Goal: Task Accomplishment & Management: Complete application form

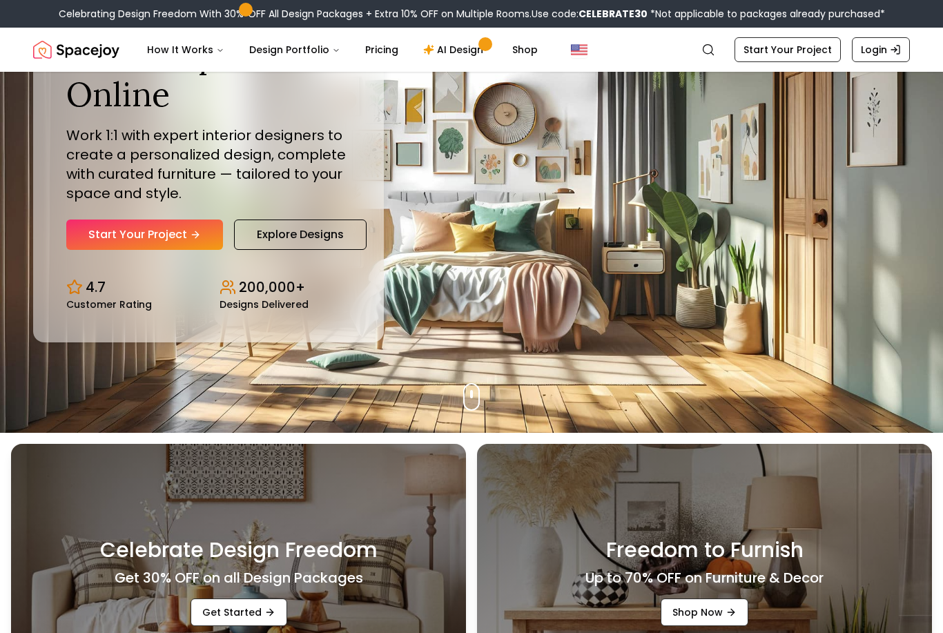
scroll to position [199, 0]
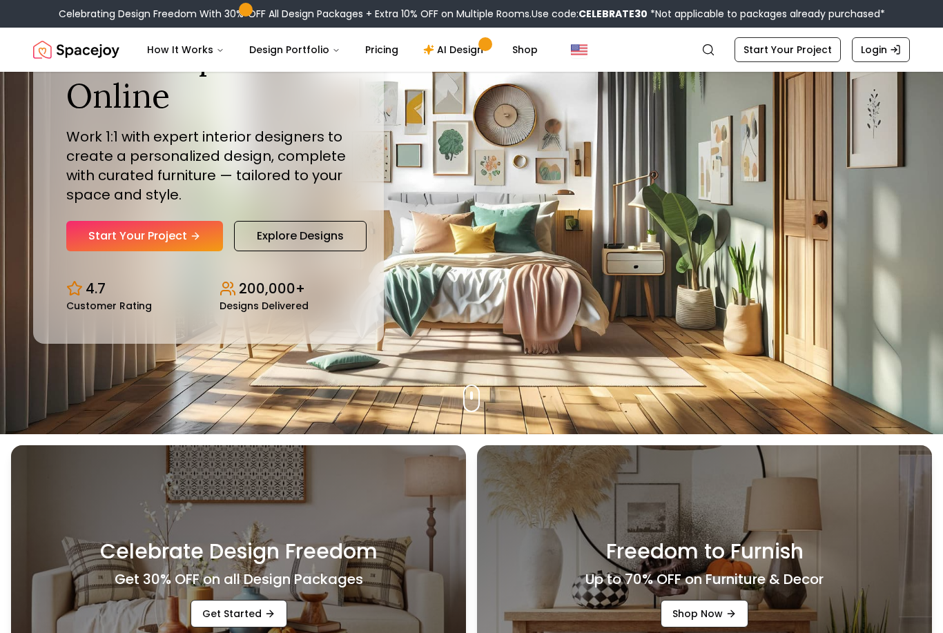
click at [123, 251] on link "Start Your Project" at bounding box center [144, 236] width 157 height 30
click at [129, 251] on link "Start Your Project" at bounding box center [144, 236] width 157 height 30
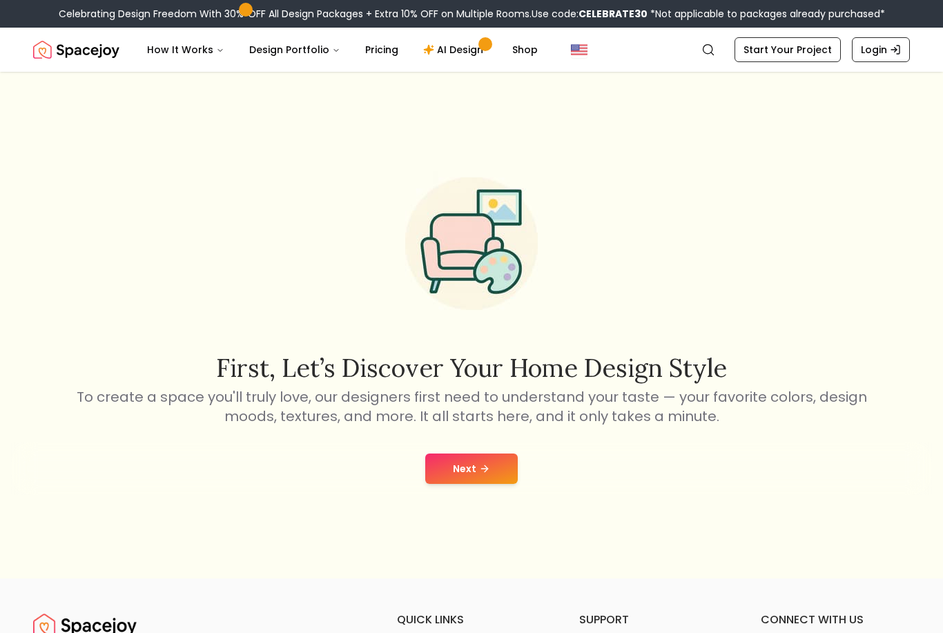
click at [490, 484] on button "Next" at bounding box center [471, 469] width 93 height 30
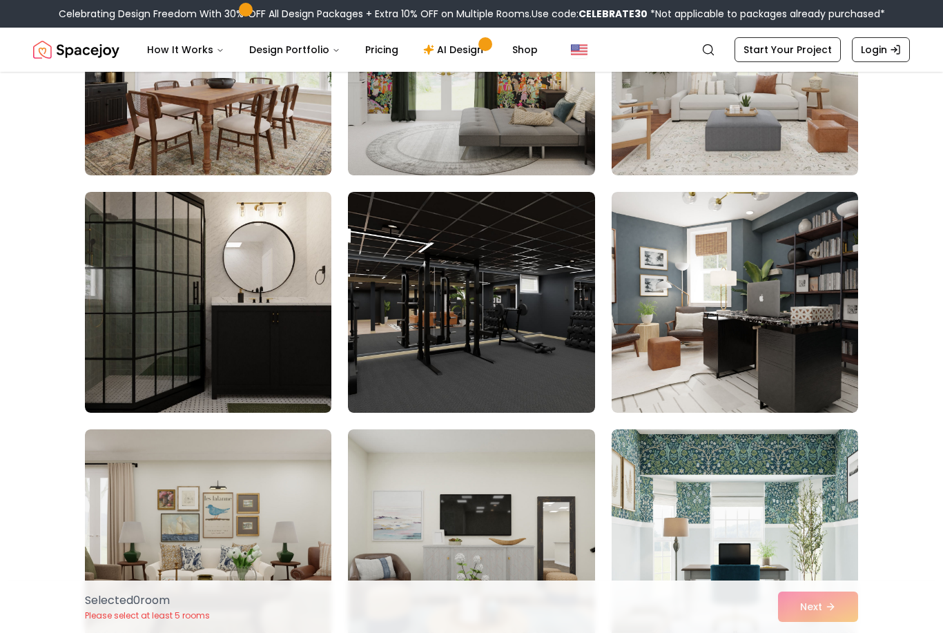
scroll to position [240, 0]
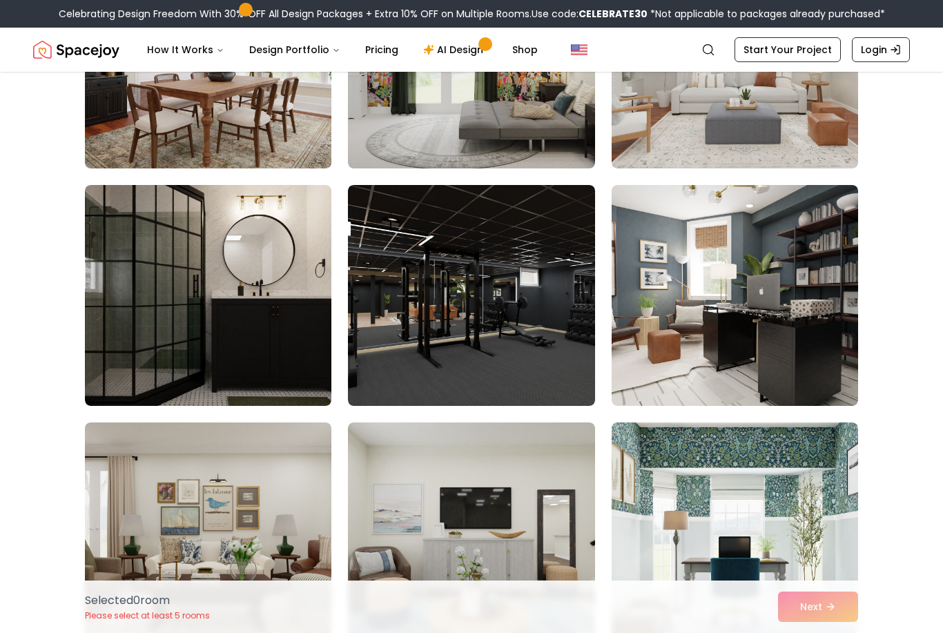
click at [146, 333] on img at bounding box center [208, 295] width 246 height 221
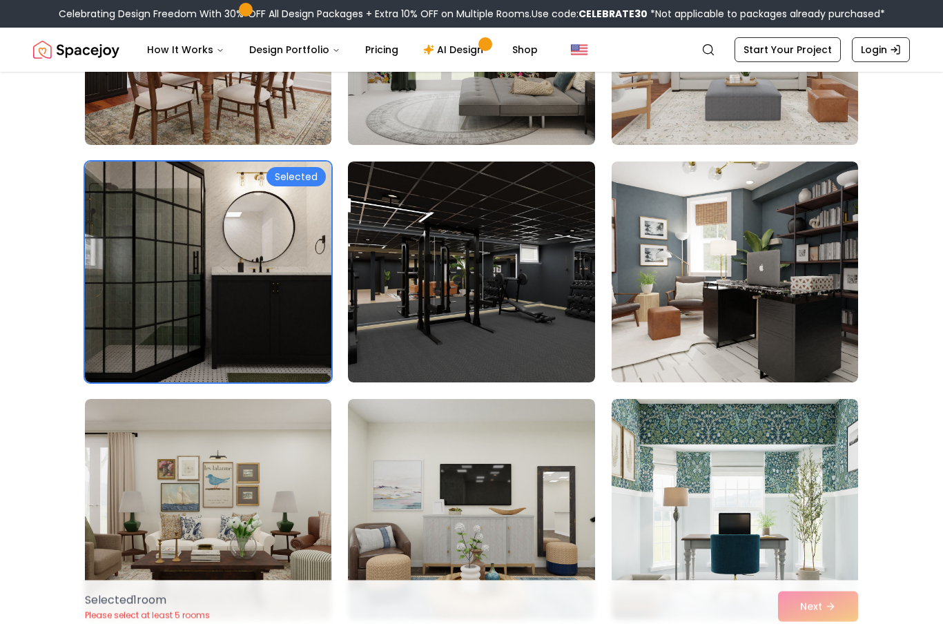
scroll to position [264, 0]
click at [510, 338] on img at bounding box center [471, 272] width 246 height 221
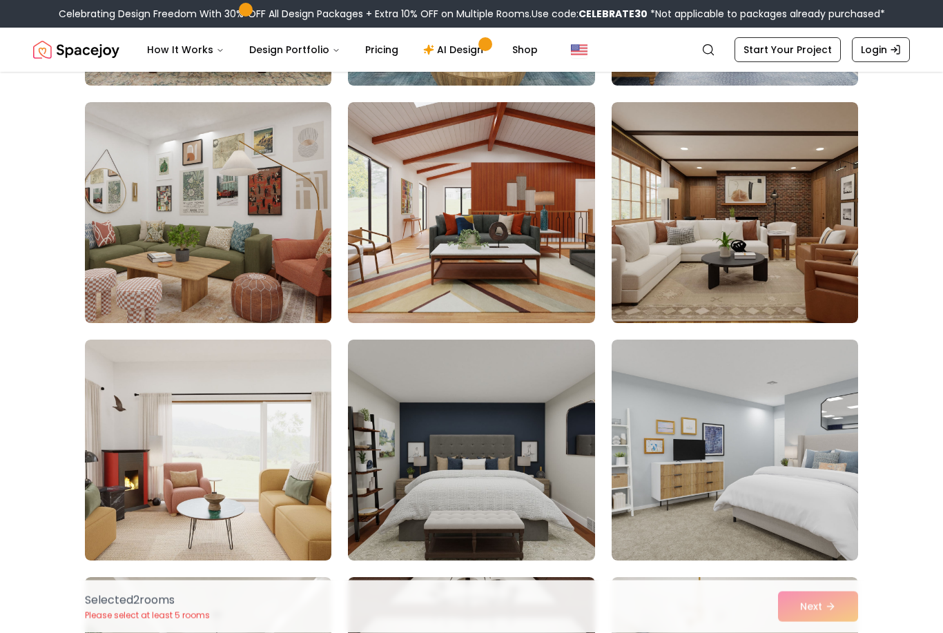
scroll to position [799, 0]
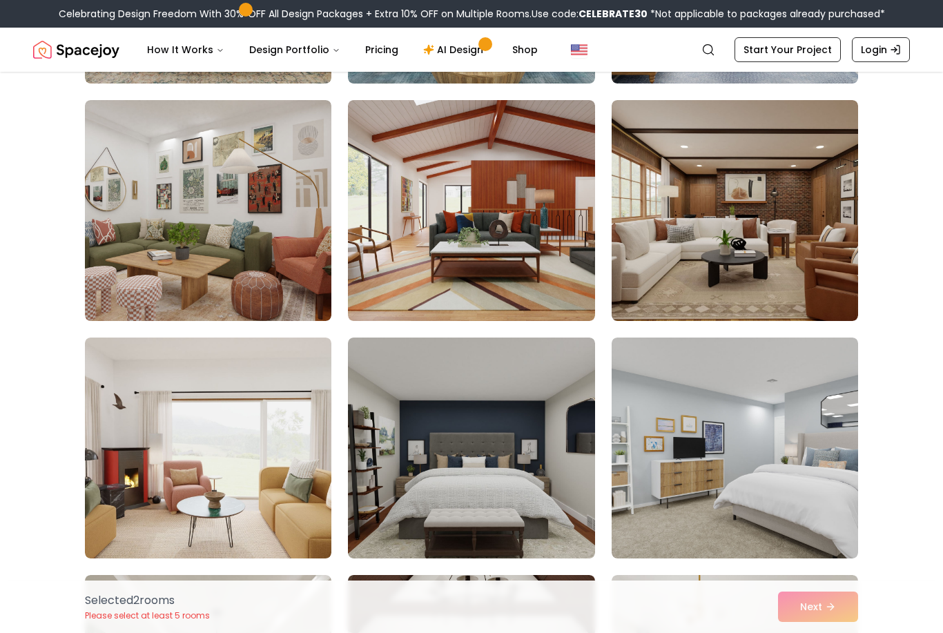
click at [835, 292] on img at bounding box center [735, 210] width 246 height 221
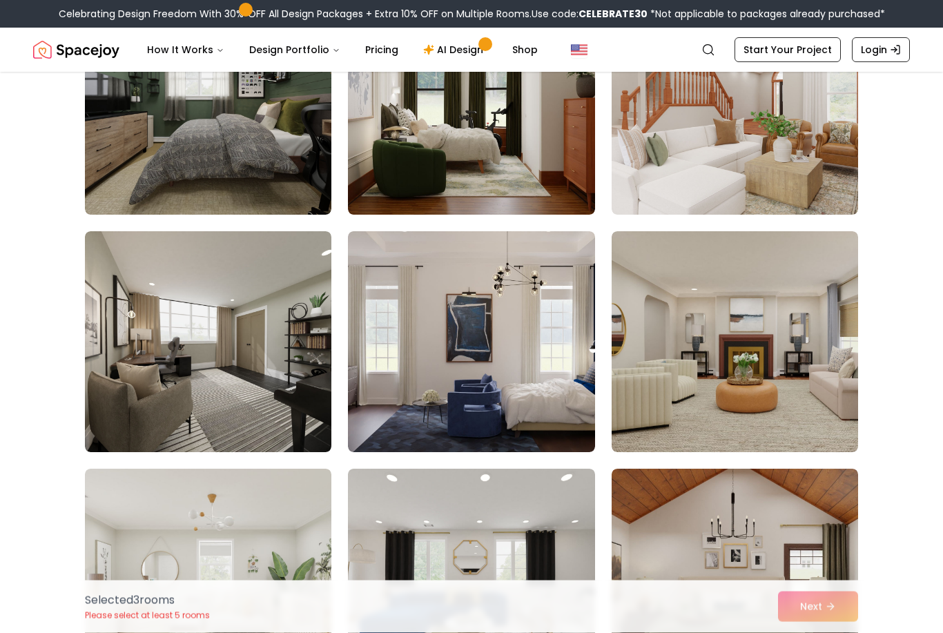
scroll to position [1619, 0]
click at [135, 347] on img at bounding box center [208, 341] width 246 height 221
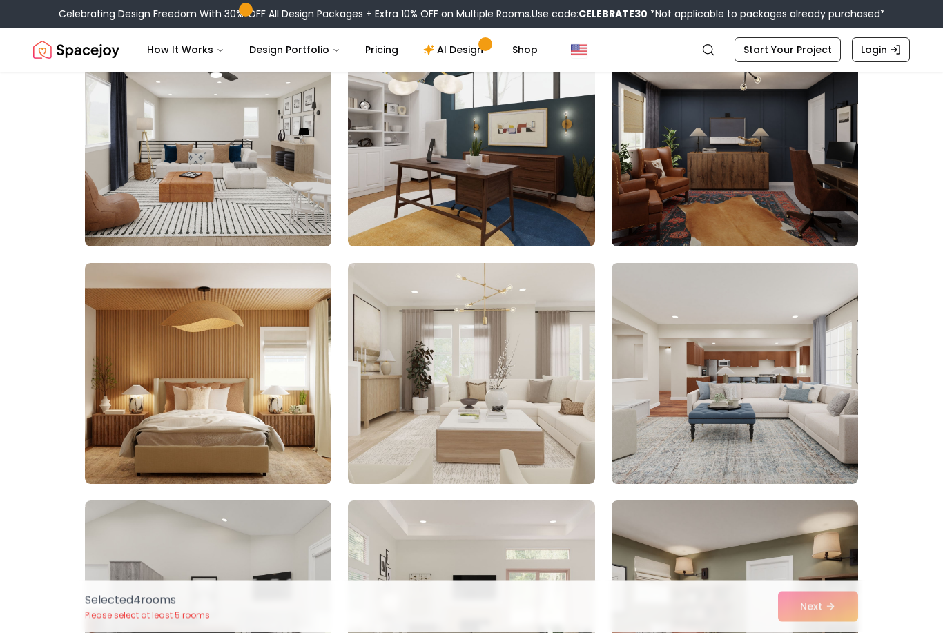
scroll to position [3045, 0]
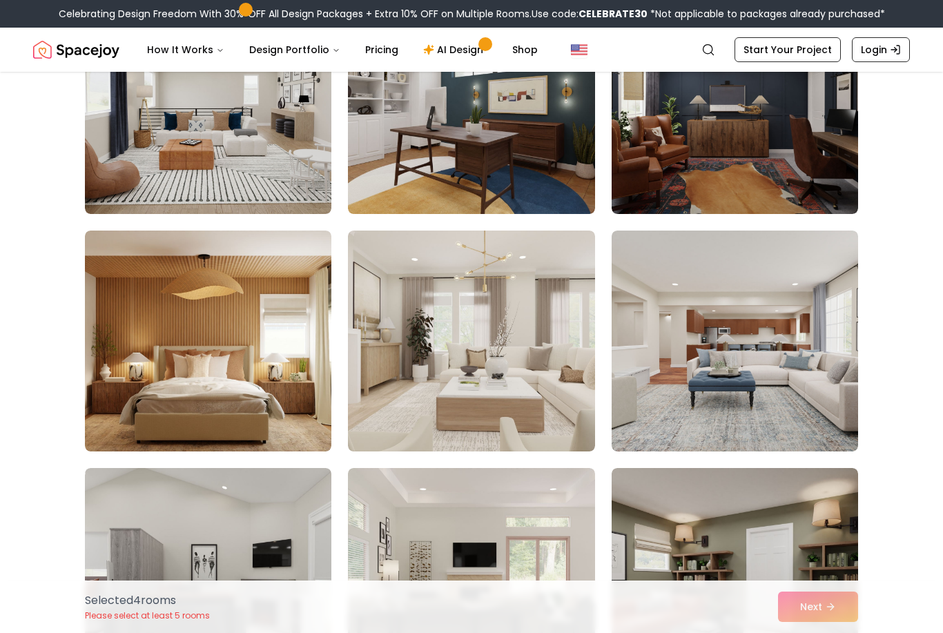
click at [144, 353] on img at bounding box center [208, 341] width 246 height 221
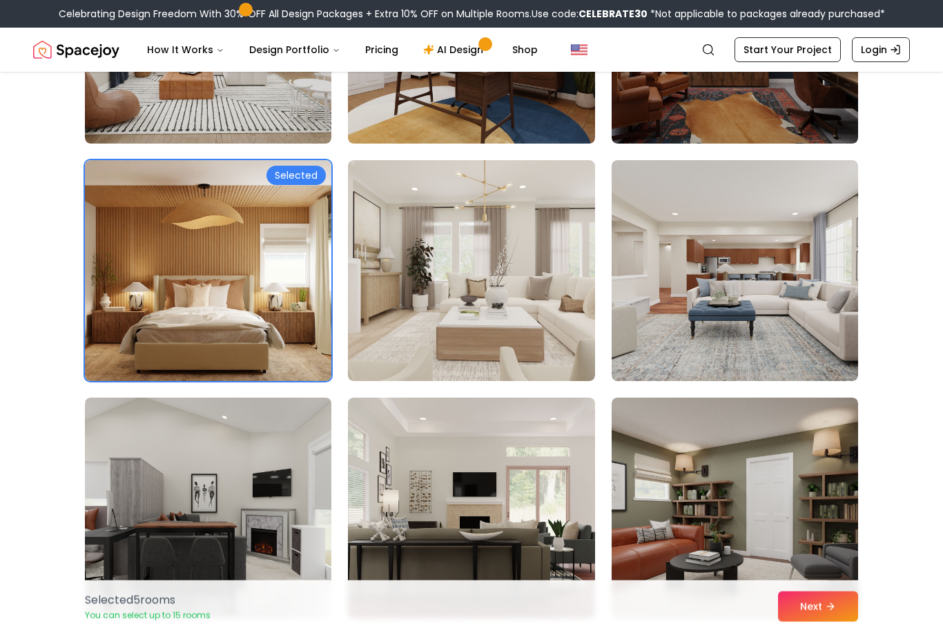
scroll to position [3113, 0]
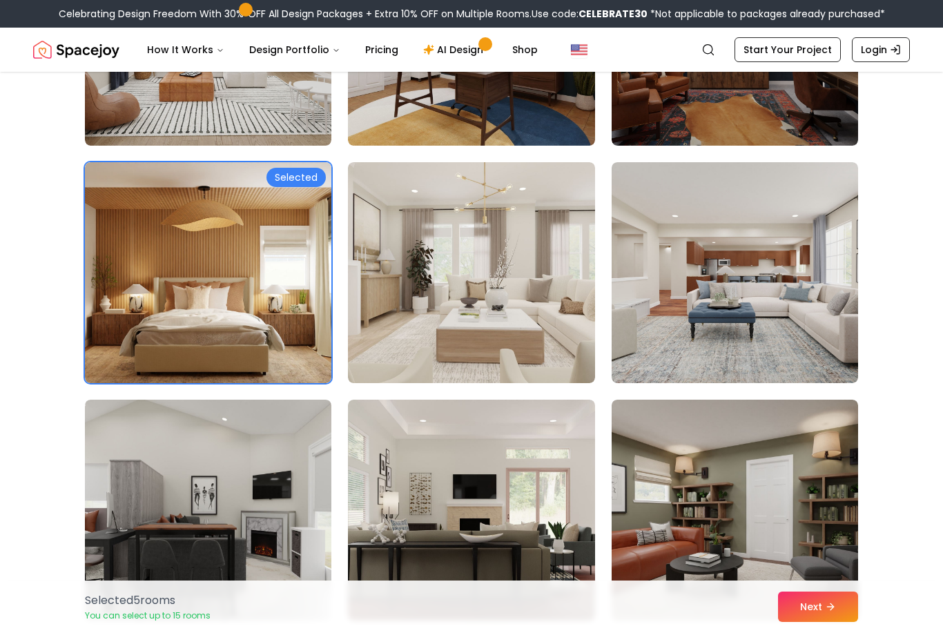
click at [827, 348] on img at bounding box center [735, 272] width 246 height 221
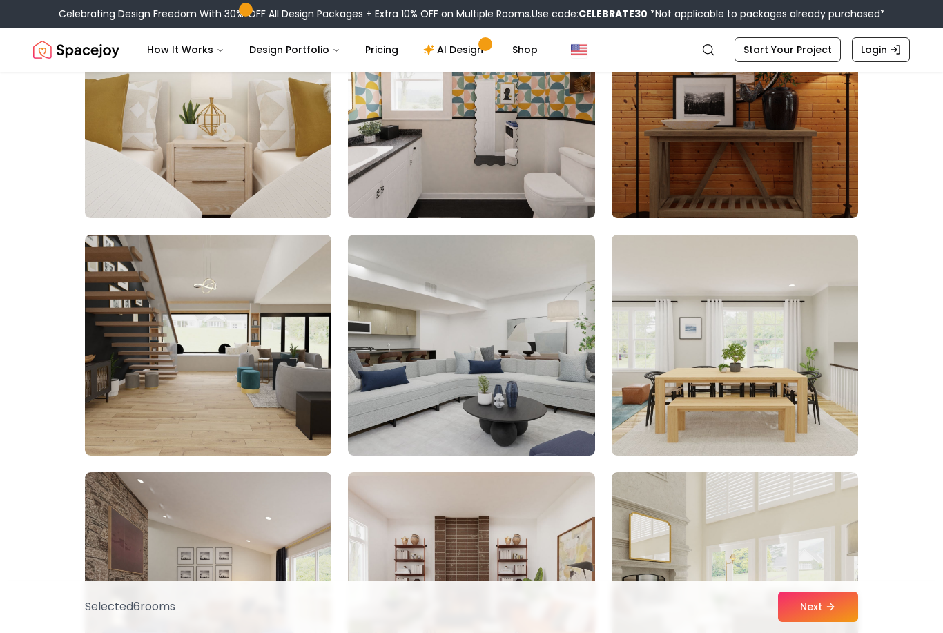
scroll to position [4702, 0]
click at [159, 363] on img at bounding box center [208, 345] width 246 height 221
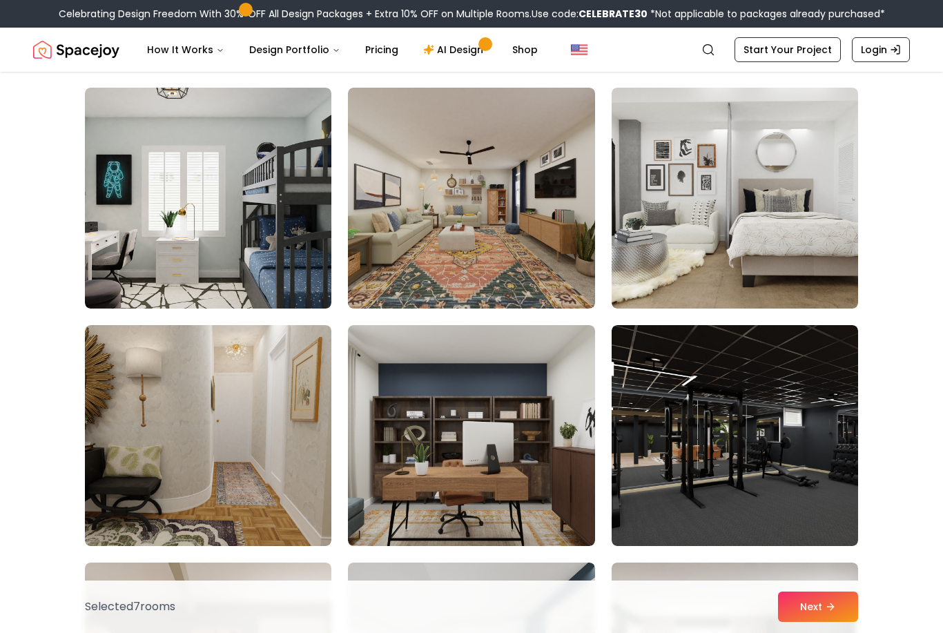
scroll to position [5331, 0]
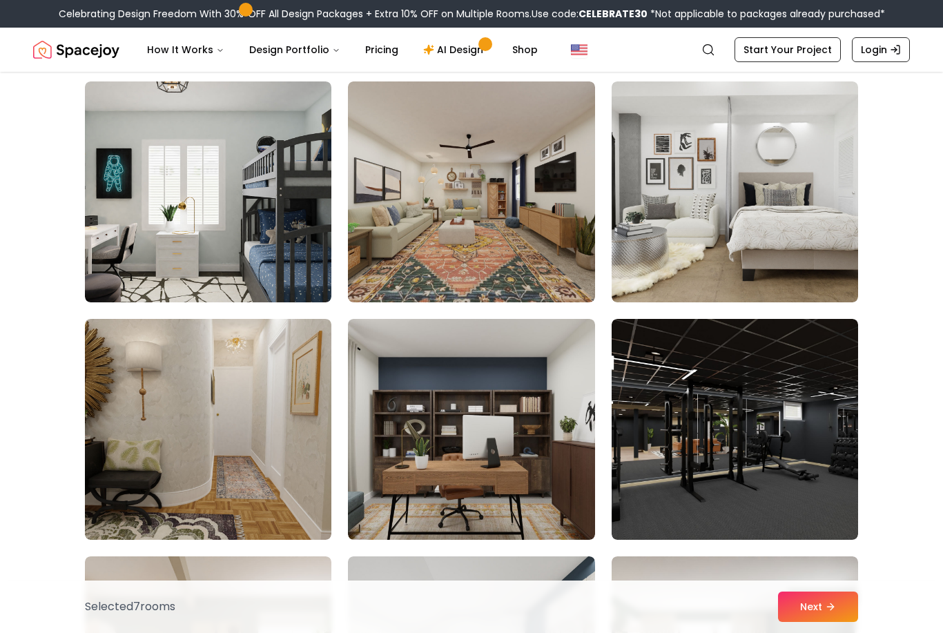
click at [530, 491] on img at bounding box center [471, 429] width 246 height 221
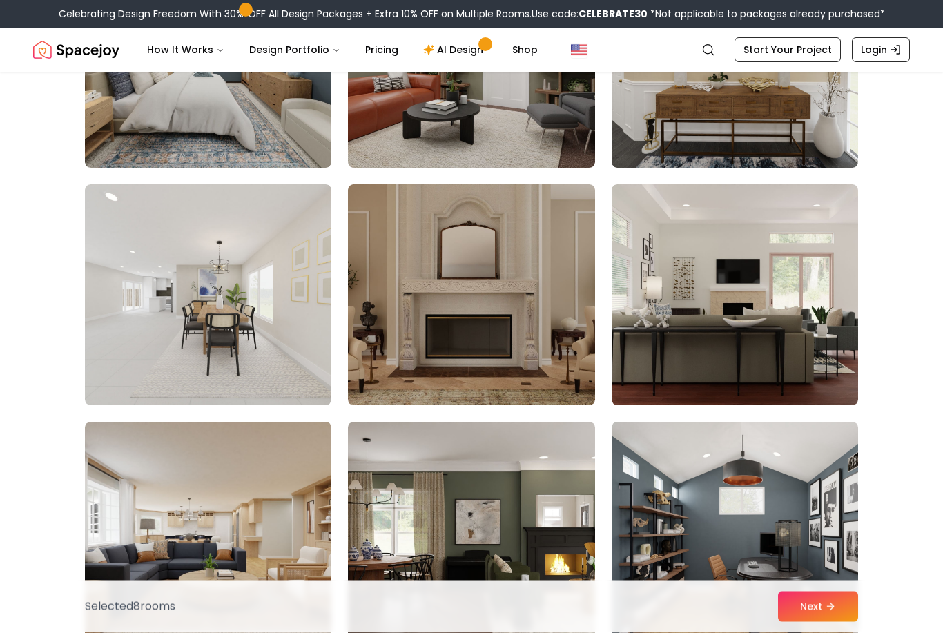
scroll to position [6178, 0]
click at [556, 344] on img at bounding box center [471, 294] width 246 height 221
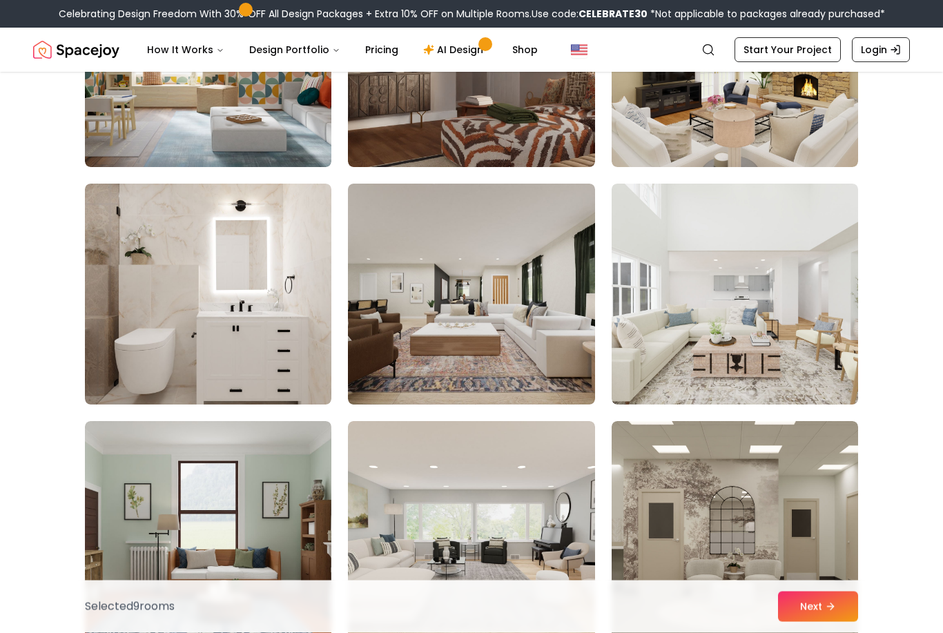
scroll to position [7194, 0]
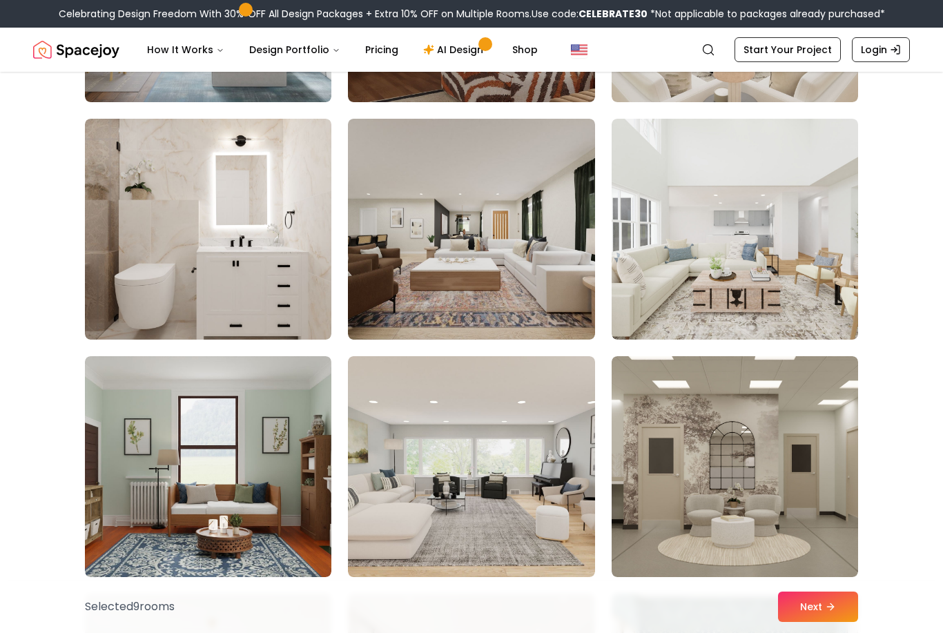
click at [108, 294] on img at bounding box center [208, 229] width 246 height 221
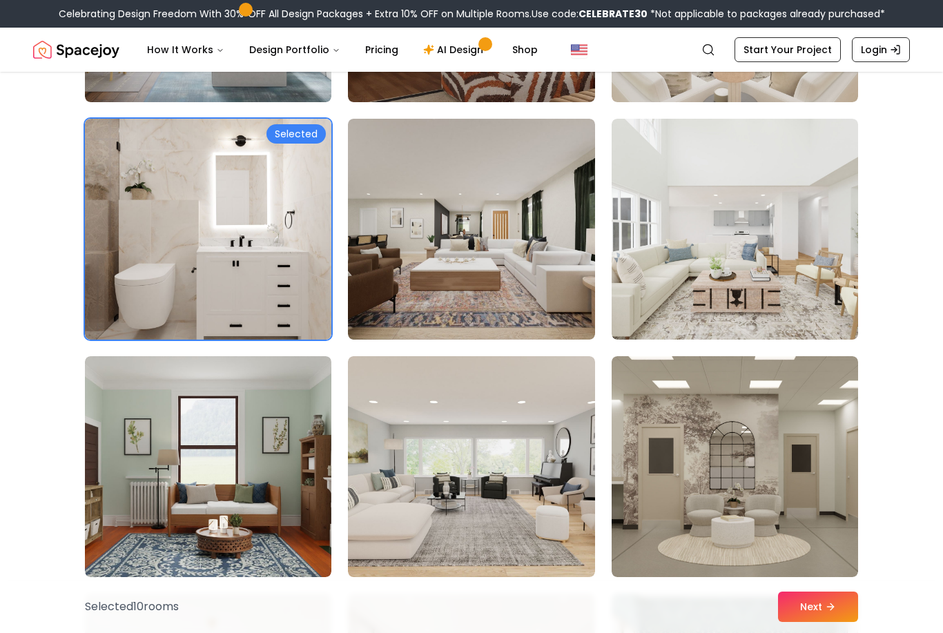
click at [831, 532] on img at bounding box center [735, 466] width 246 height 221
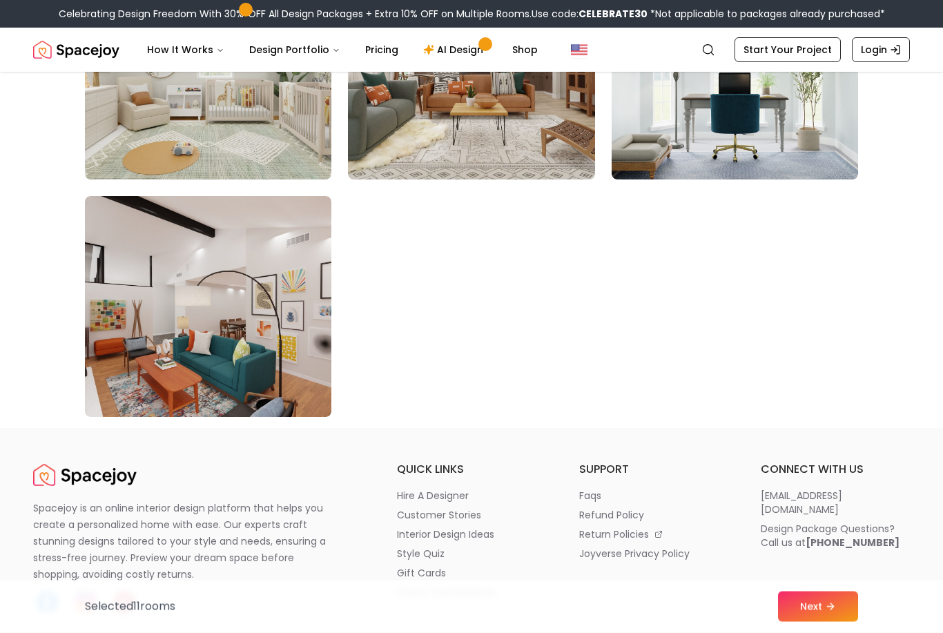
scroll to position [7835, 0]
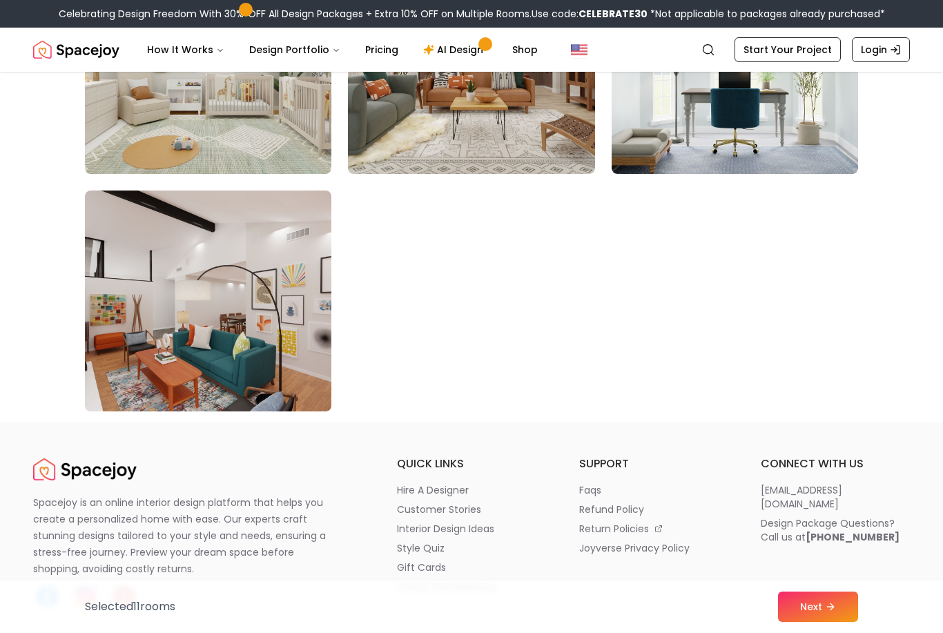
click at [831, 612] on icon at bounding box center [830, 606] width 11 height 11
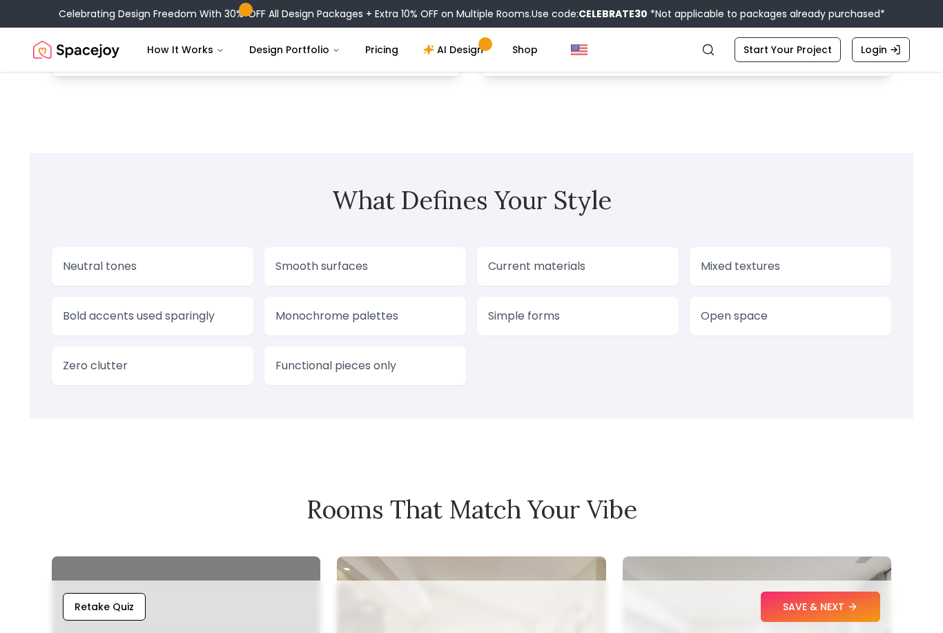
scroll to position [1081, 0]
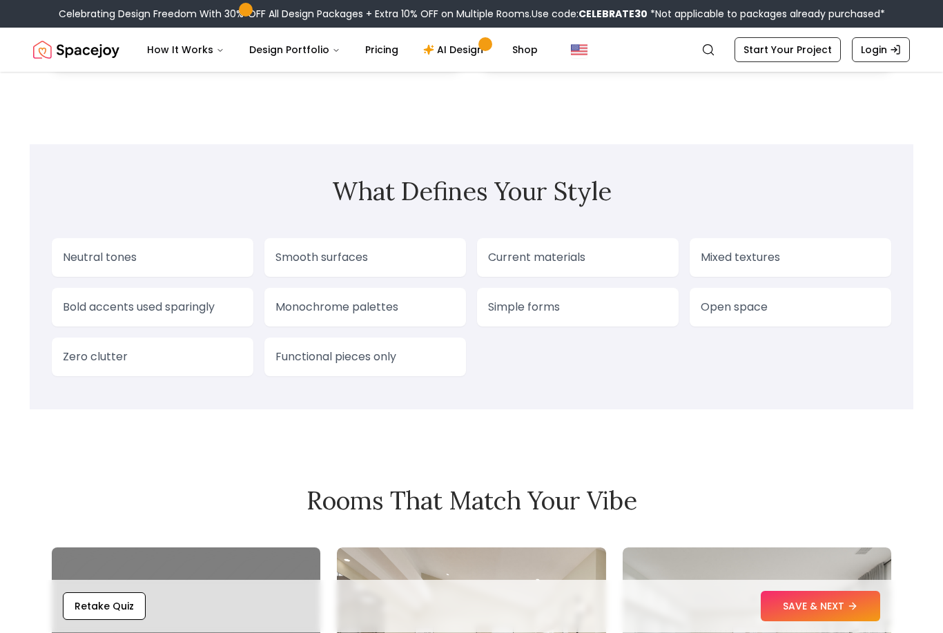
click at [98, 270] on div "Neutral tones" at bounding box center [153, 258] width 202 height 39
click at [86, 259] on p "Neutral tones" at bounding box center [153, 258] width 180 height 17
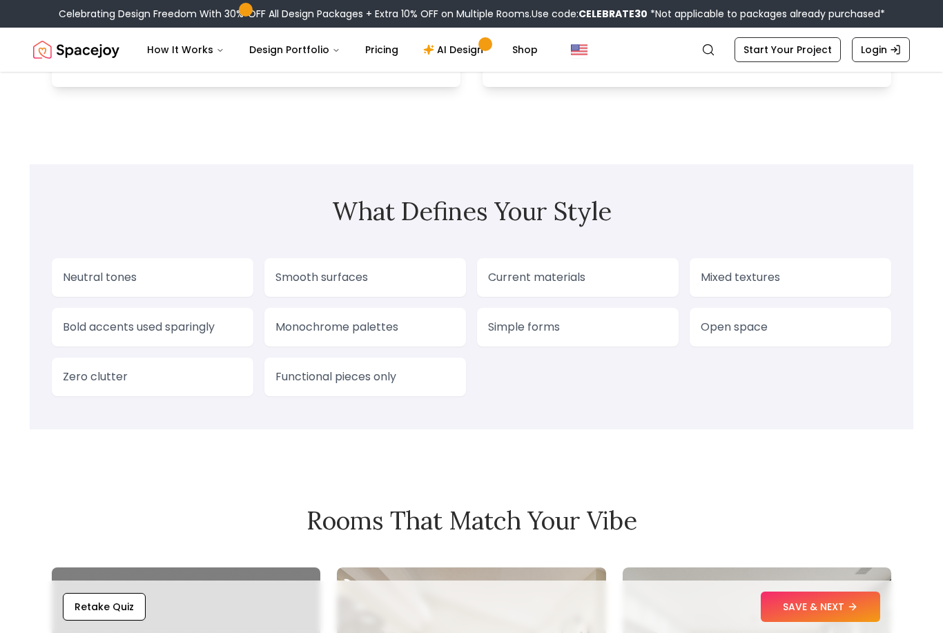
scroll to position [1058, 0]
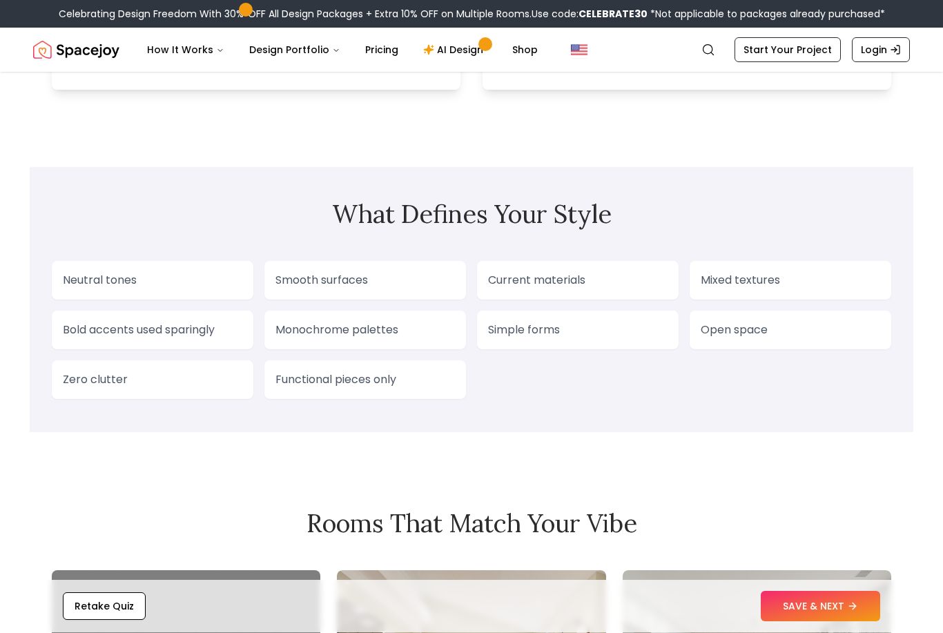
click at [82, 275] on p "Neutral tones" at bounding box center [153, 281] width 180 height 17
click at [83, 289] on p "Neutral tones" at bounding box center [153, 281] width 180 height 17
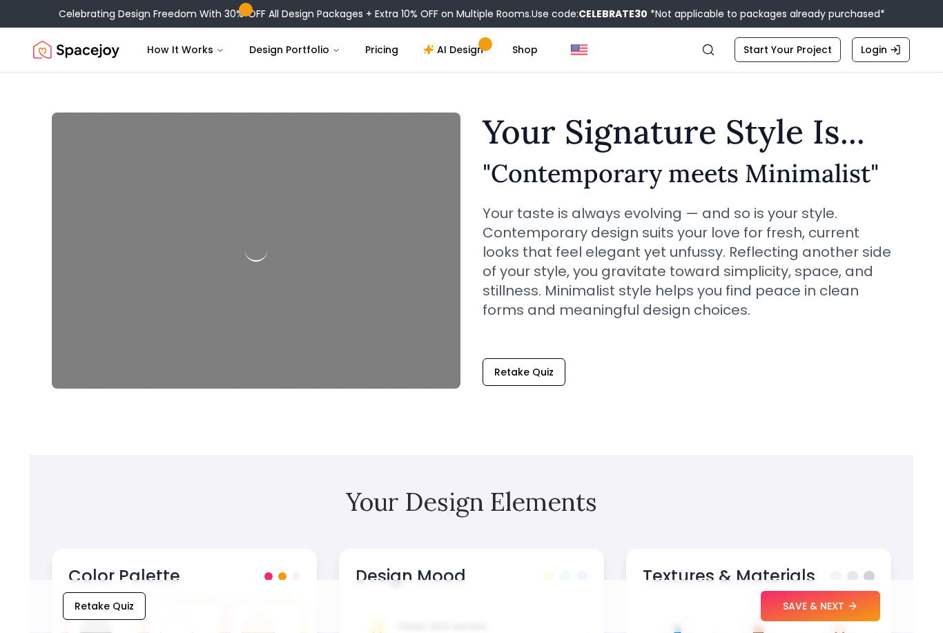
scroll to position [0, 0]
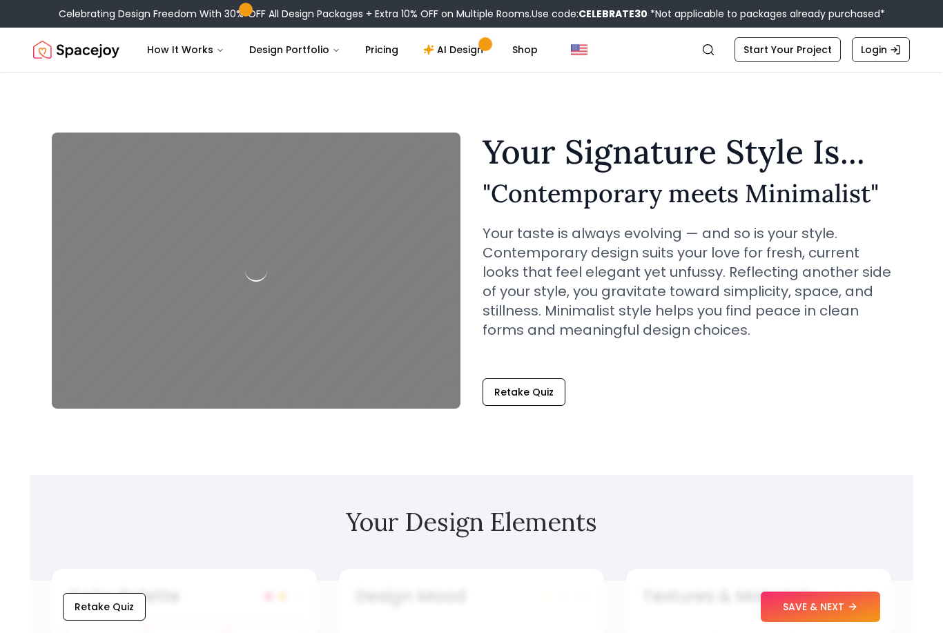
click at [543, 395] on button "Retake Quiz" at bounding box center [524, 392] width 83 height 28
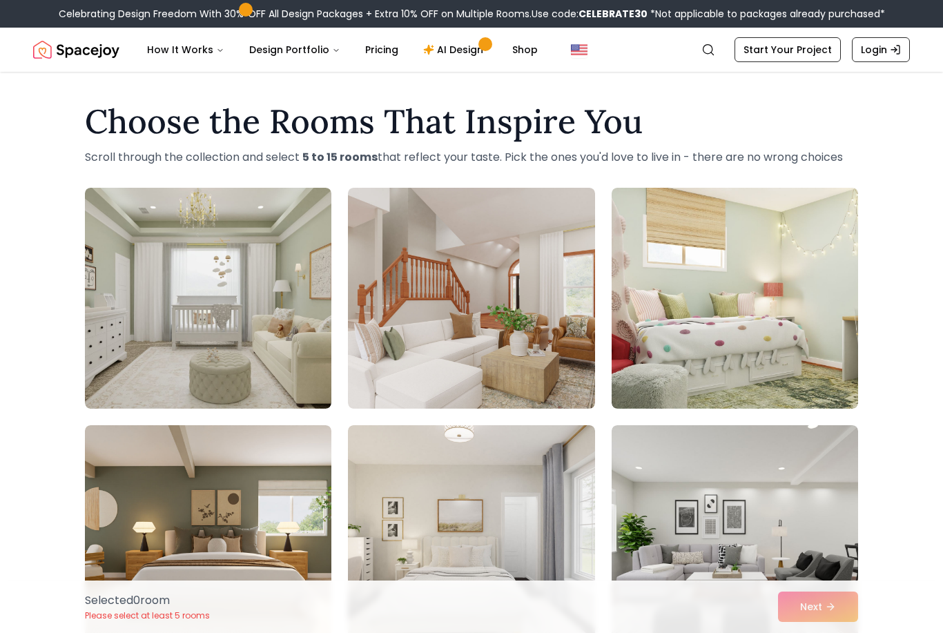
click at [126, 318] on img at bounding box center [208, 298] width 246 height 221
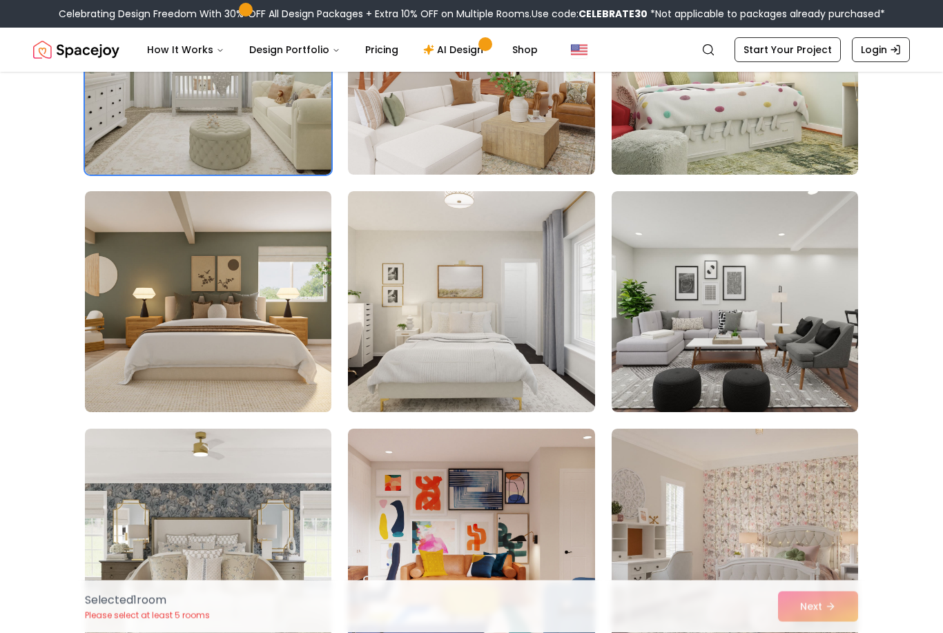
scroll to position [233, 0]
click at [115, 355] on img at bounding box center [208, 302] width 246 height 221
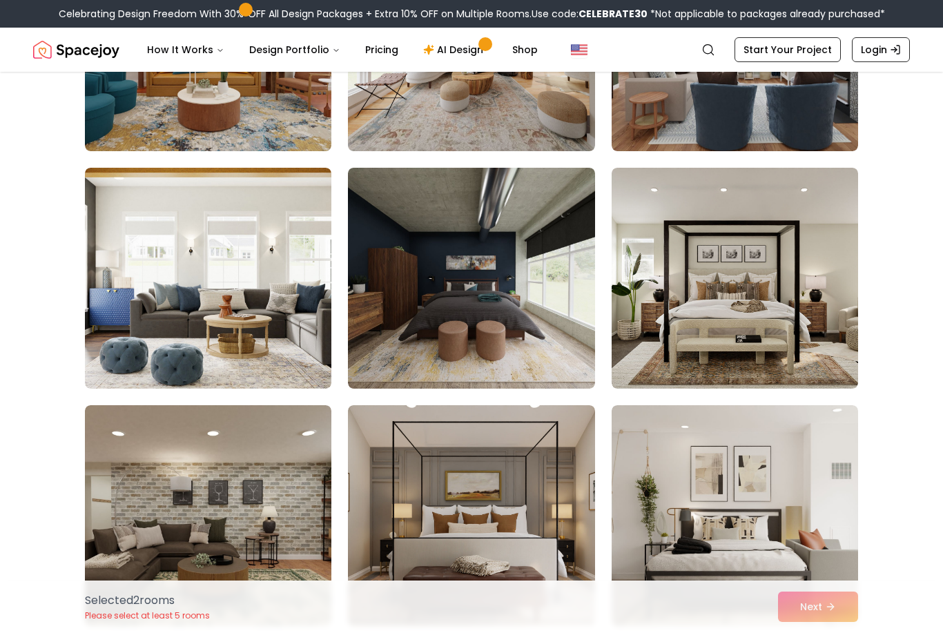
scroll to position [1207, 0]
click at [562, 363] on img at bounding box center [471, 278] width 246 height 221
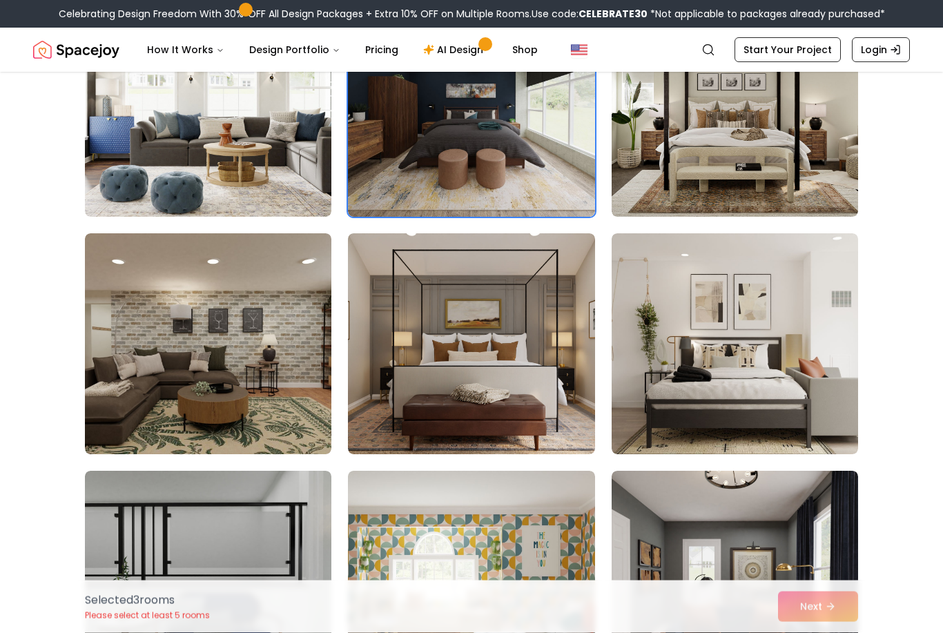
scroll to position [1379, 0]
click at [542, 424] on img at bounding box center [471, 343] width 246 height 221
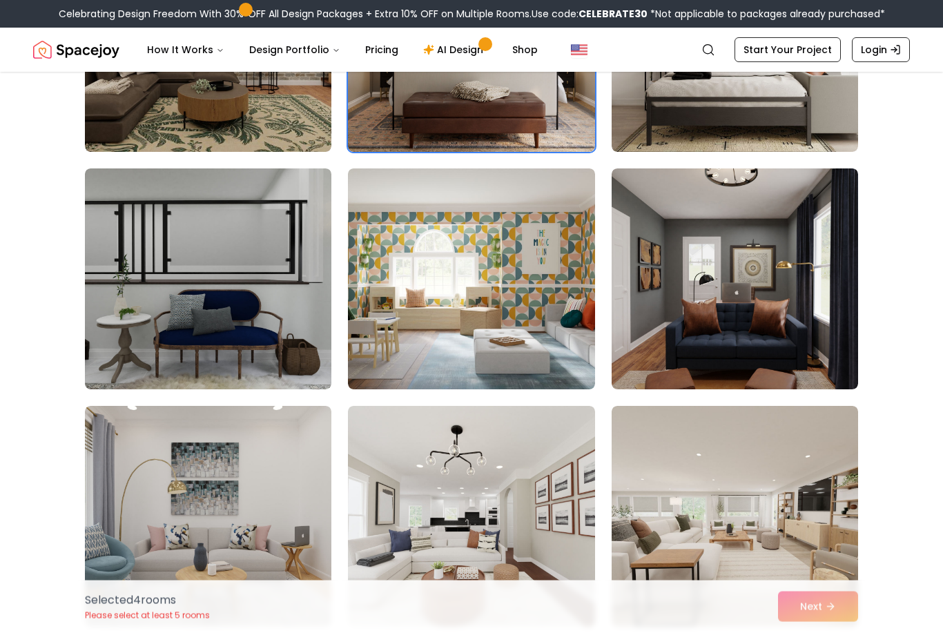
scroll to position [1682, 0]
click at [124, 341] on img at bounding box center [208, 278] width 246 height 221
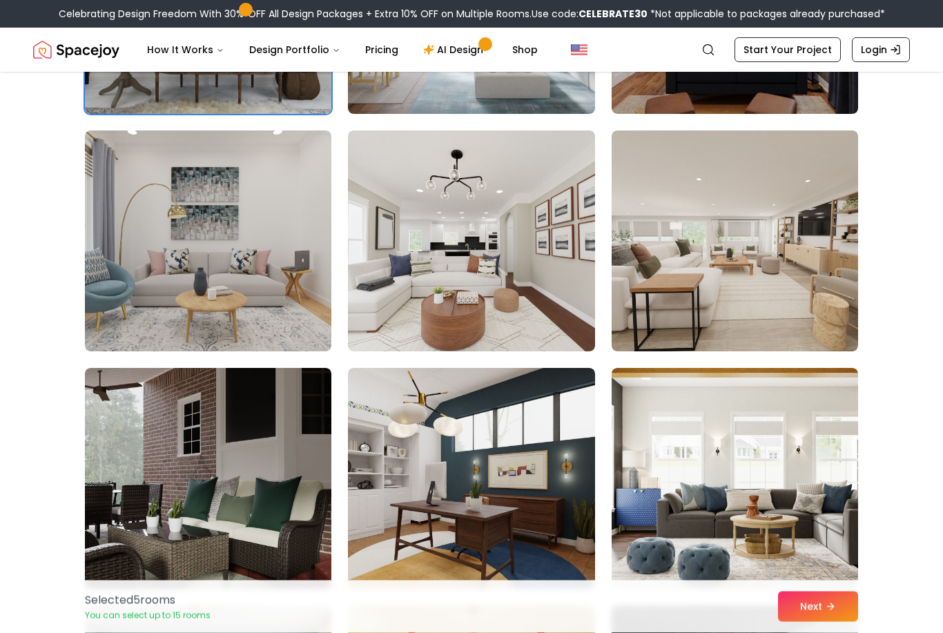
scroll to position [1957, 0]
click at [561, 522] on img at bounding box center [471, 478] width 246 height 221
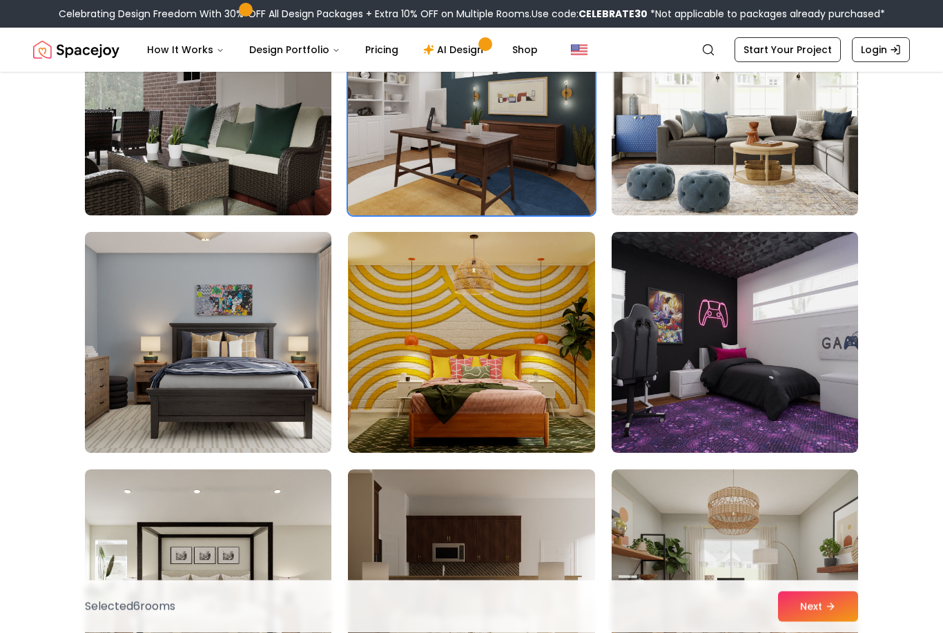
scroll to position [2332, 0]
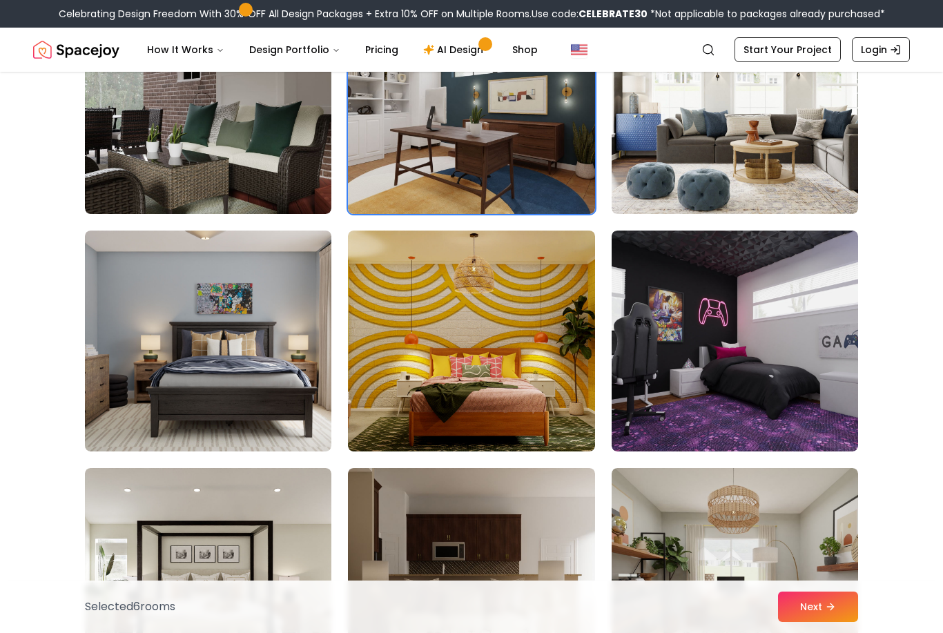
click at [784, 365] on img at bounding box center [735, 341] width 246 height 221
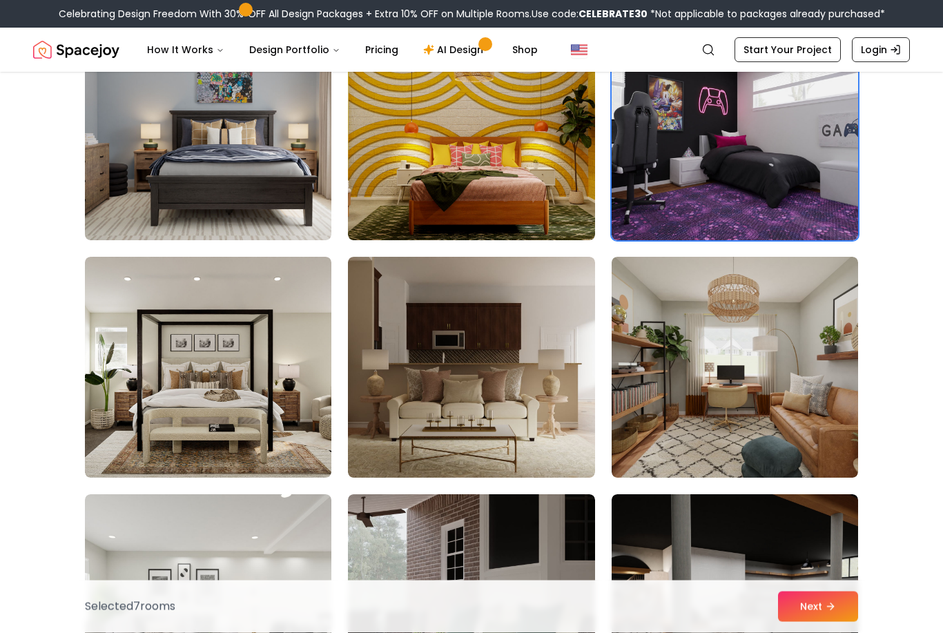
scroll to position [2545, 0]
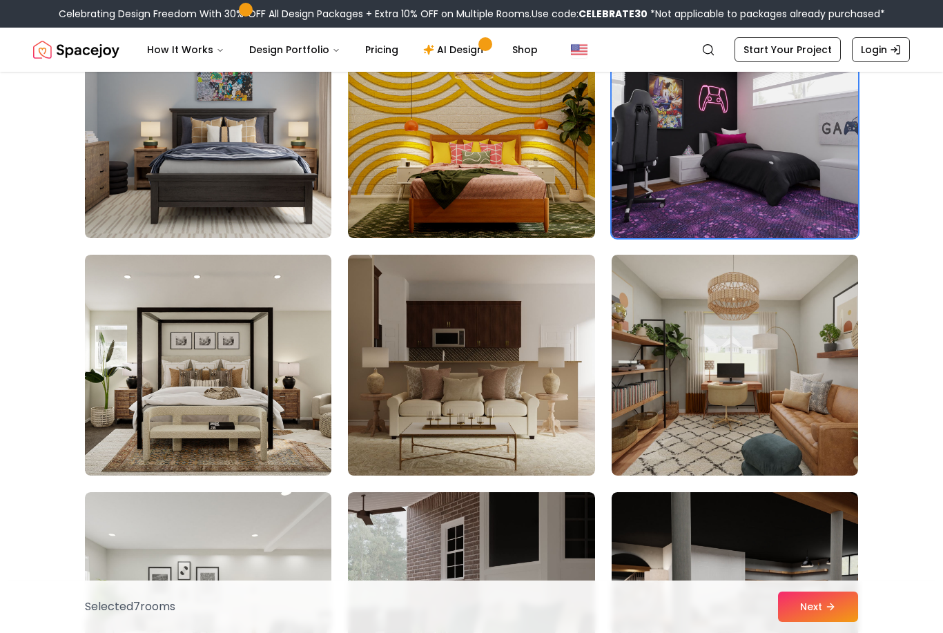
click at [572, 429] on img at bounding box center [471, 365] width 246 height 221
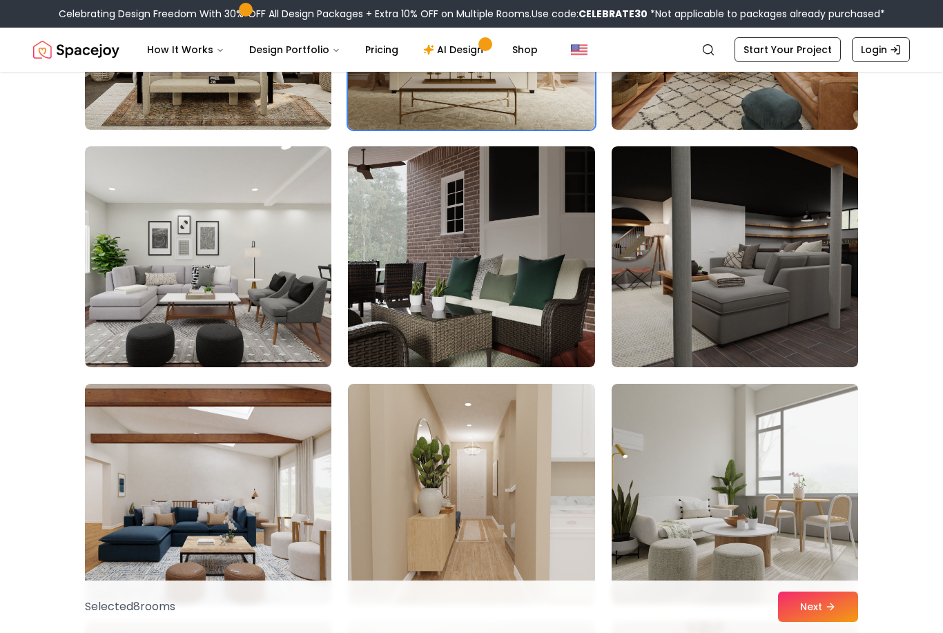
scroll to position [2893, 0]
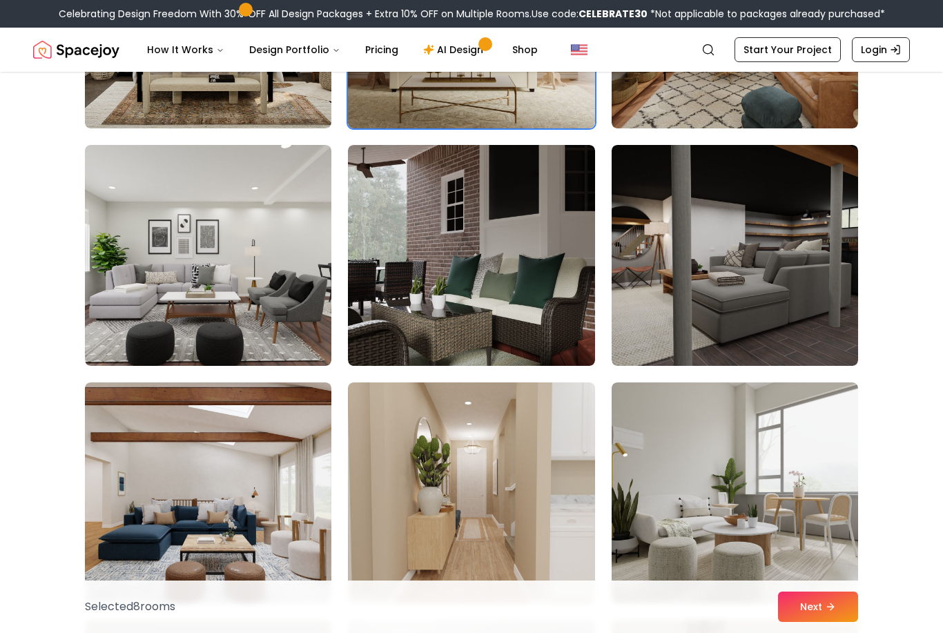
click at [818, 327] on img at bounding box center [735, 255] width 246 height 221
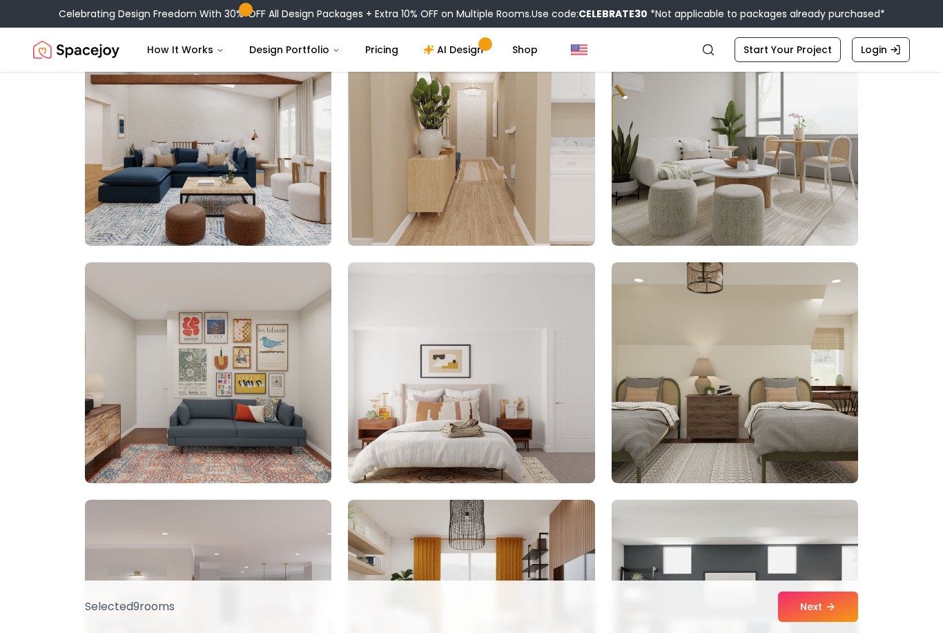
scroll to position [3227, 0]
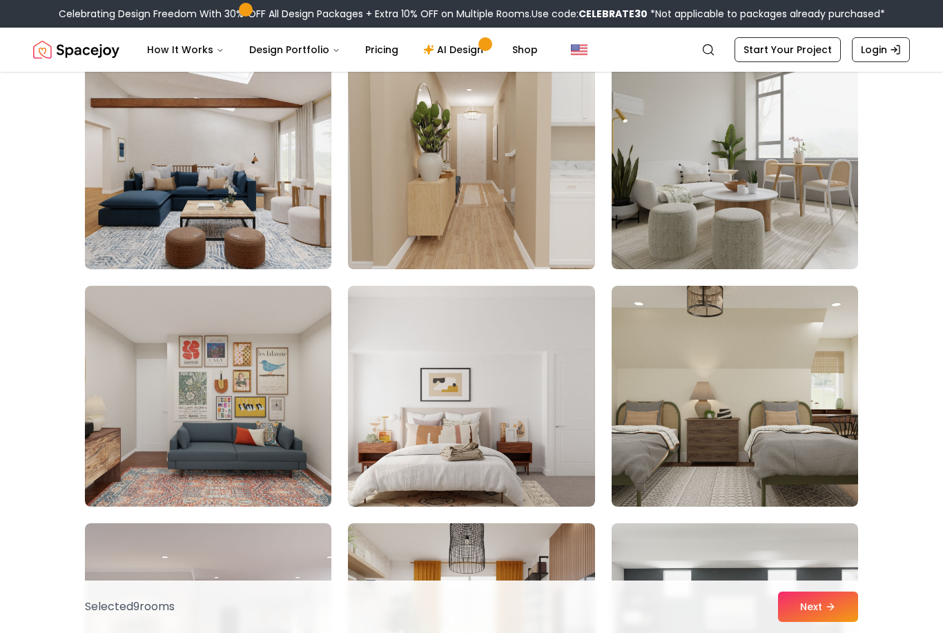
click at [570, 205] on img at bounding box center [471, 158] width 246 height 221
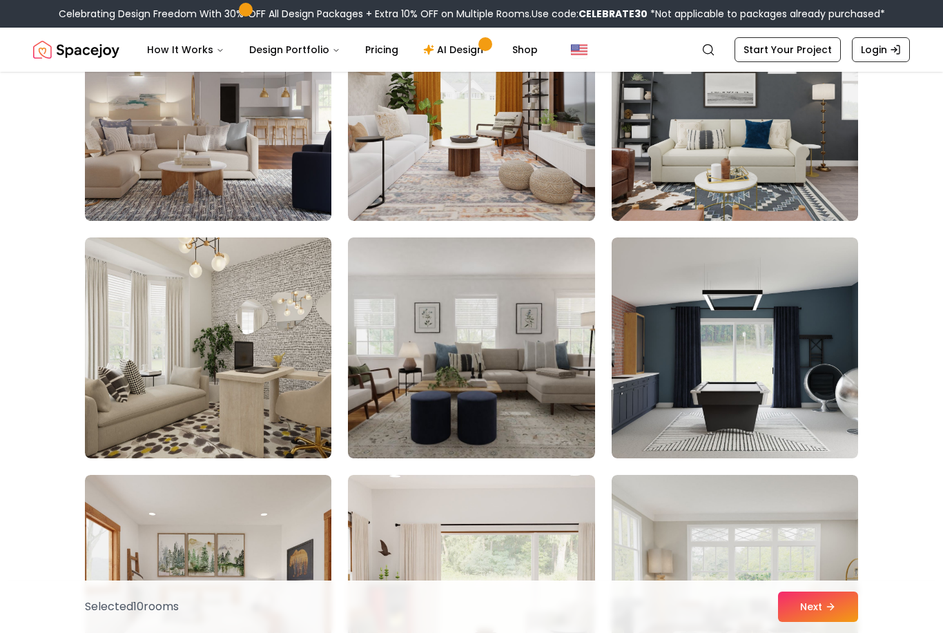
click at [834, 436] on img at bounding box center [735, 347] width 246 height 221
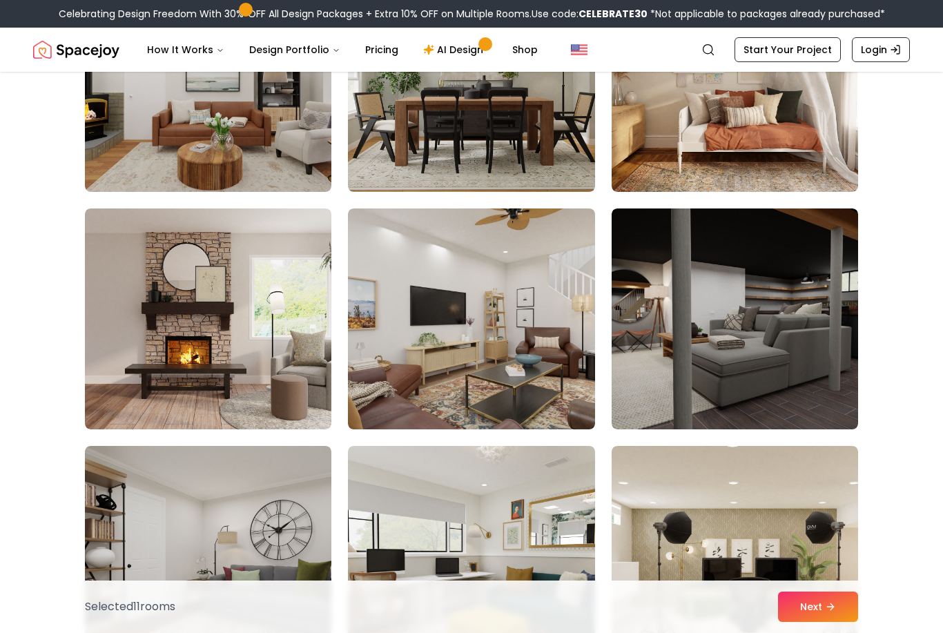
scroll to position [4731, 0]
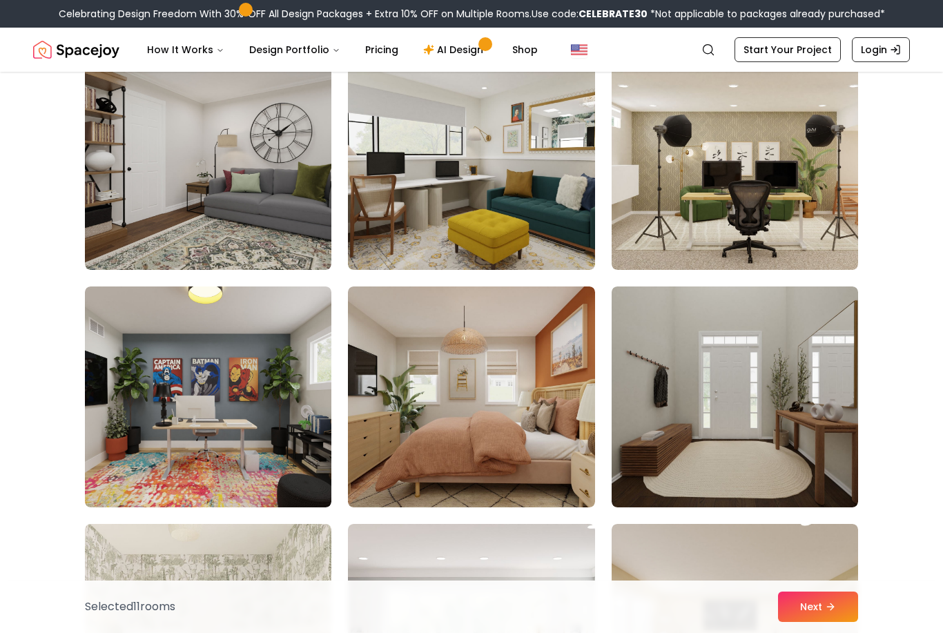
click at [840, 474] on img at bounding box center [735, 397] width 246 height 221
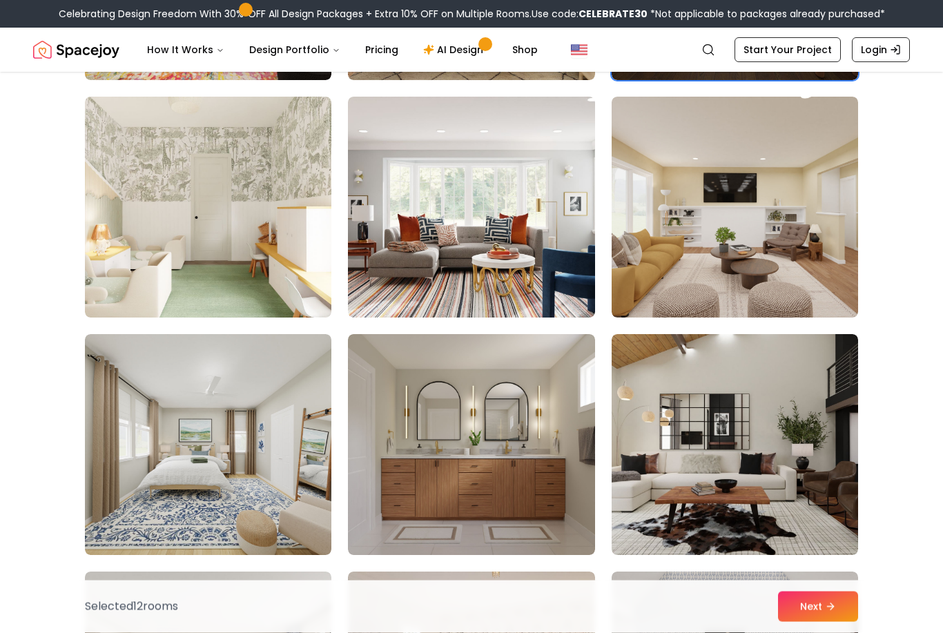
scroll to position [5554, 0]
click at [557, 528] on img at bounding box center [471, 444] width 246 height 221
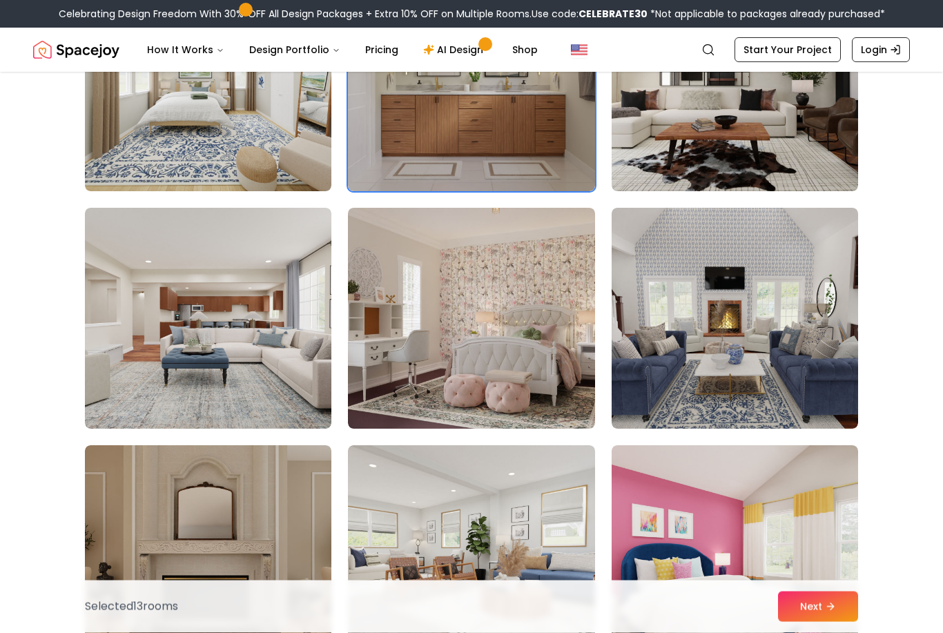
scroll to position [5970, 0]
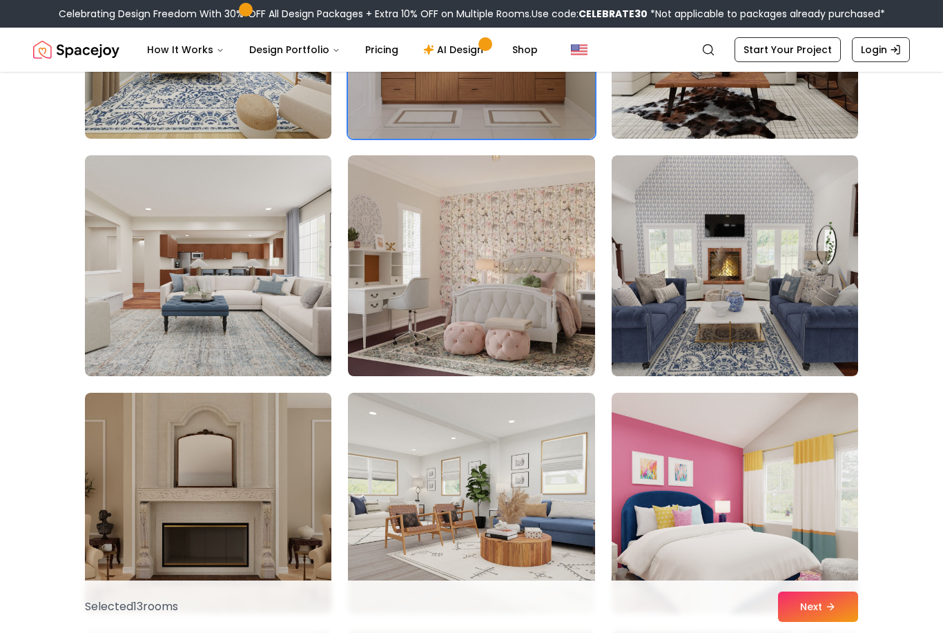
click at [124, 329] on img at bounding box center [208, 265] width 246 height 221
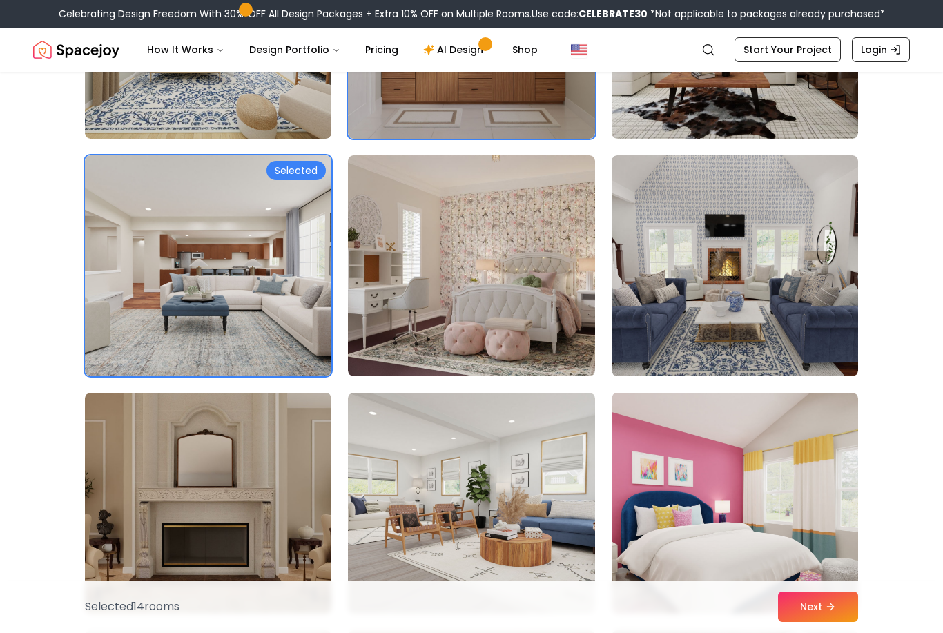
click at [157, 440] on img at bounding box center [208, 503] width 246 height 221
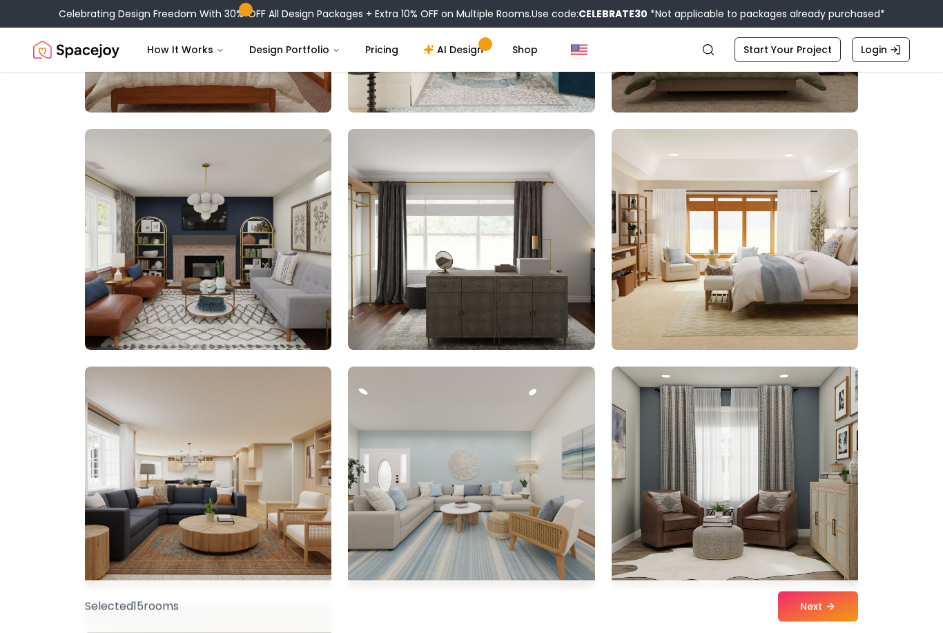
scroll to position [7421, 0]
click at [561, 295] on img at bounding box center [471, 239] width 246 height 221
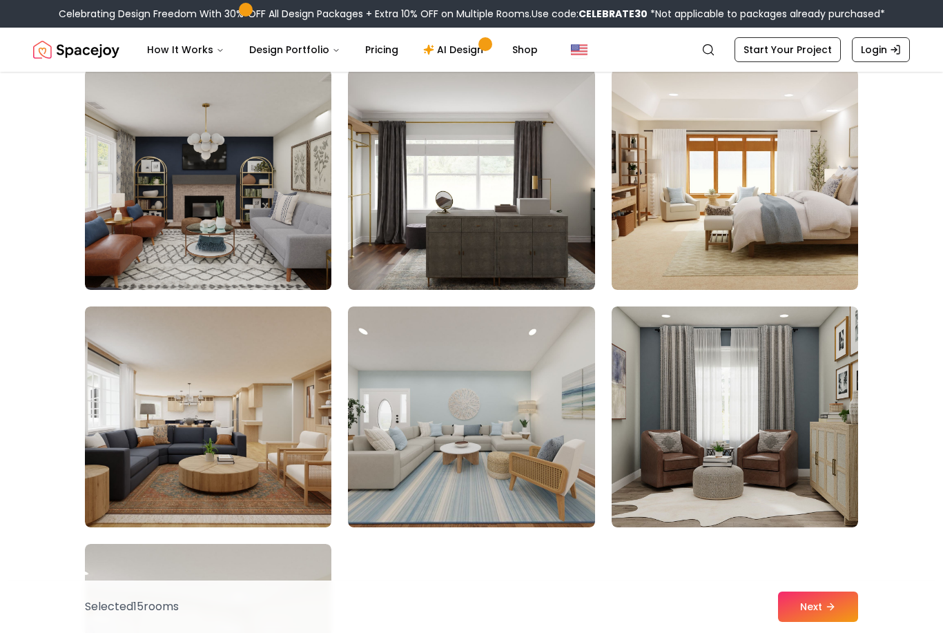
click at [548, 234] on img at bounding box center [471, 179] width 246 height 221
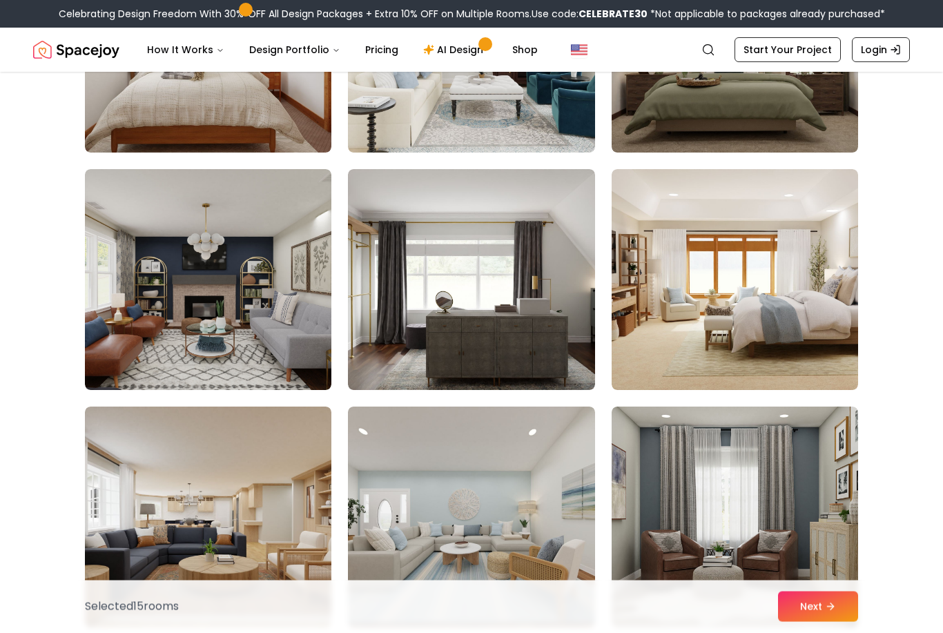
scroll to position [7381, 0]
click at [547, 360] on img at bounding box center [471, 279] width 246 height 221
click at [569, 356] on img at bounding box center [471, 279] width 246 height 221
click at [568, 355] on img at bounding box center [471, 279] width 246 height 221
click at [576, 356] on img at bounding box center [471, 279] width 246 height 221
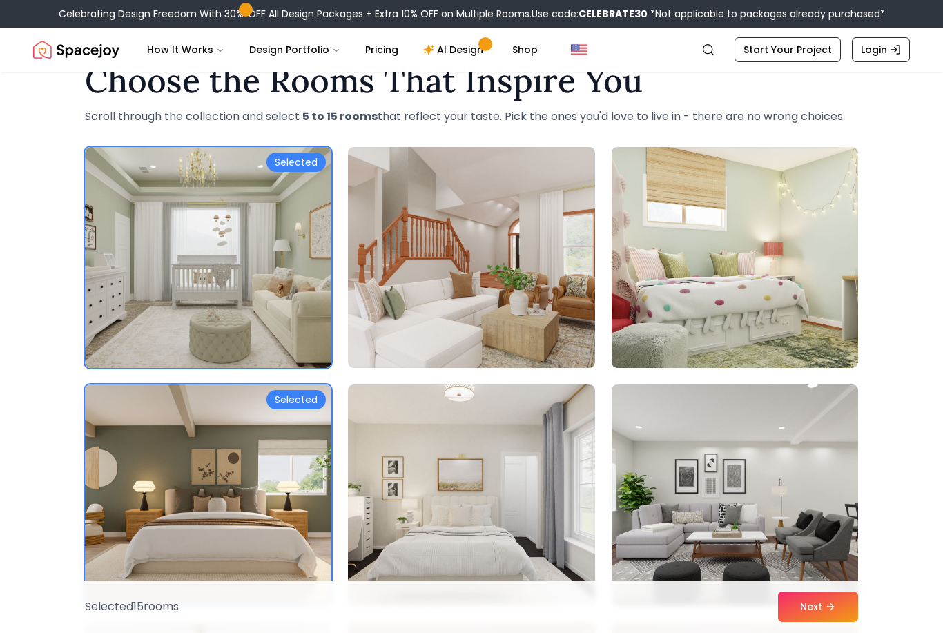
scroll to position [0, 0]
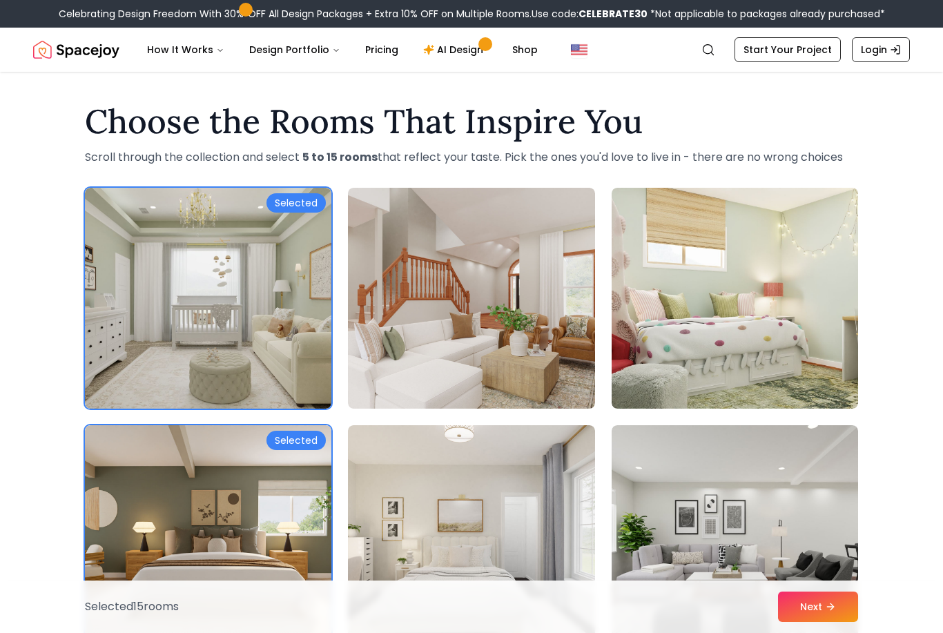
click at [843, 605] on button "Next" at bounding box center [818, 607] width 80 height 30
click at [842, 610] on button "Next" at bounding box center [818, 607] width 80 height 30
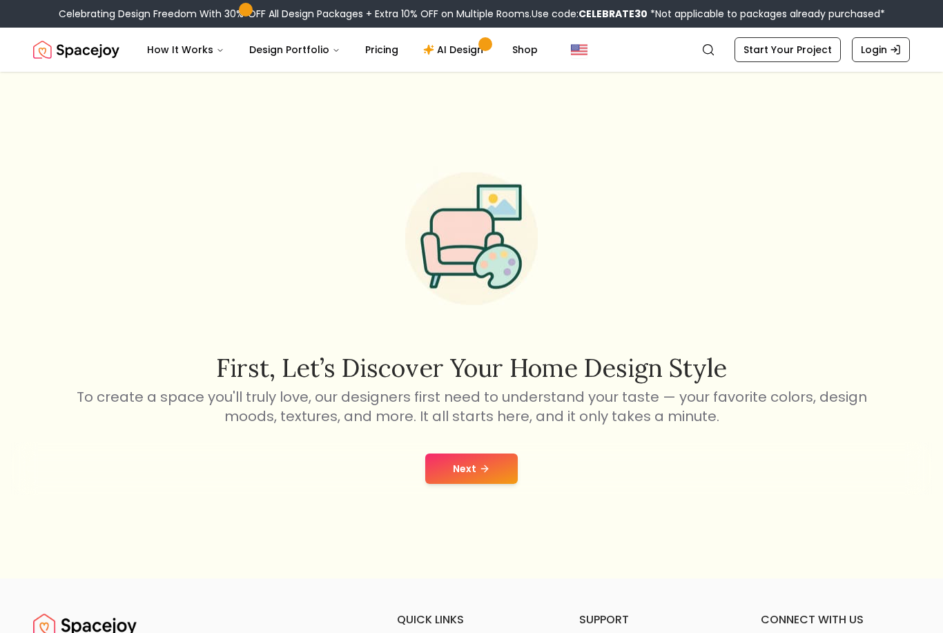
click at [477, 484] on button "Next" at bounding box center [471, 469] width 93 height 30
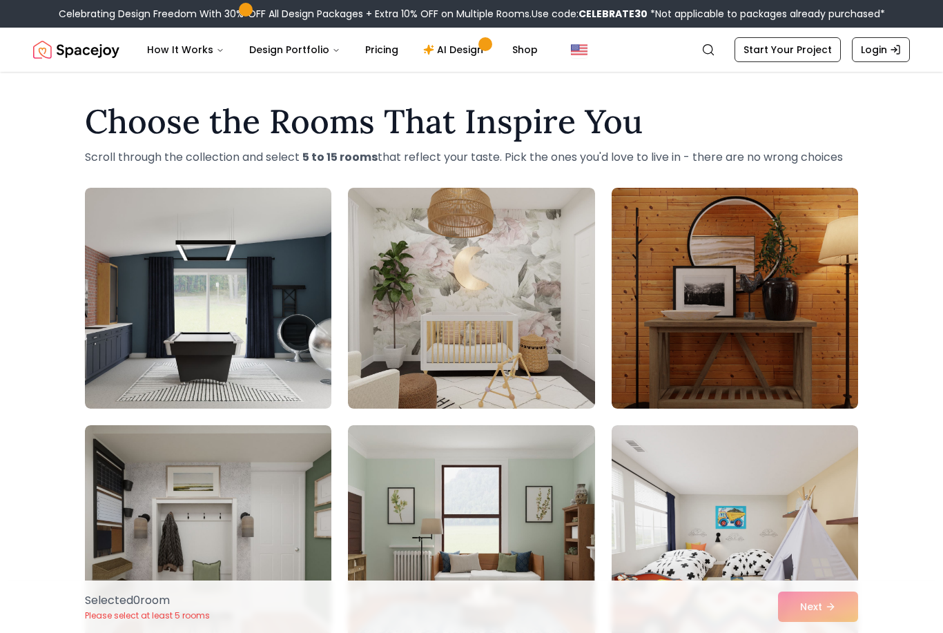
click at [173, 345] on img at bounding box center [208, 298] width 246 height 221
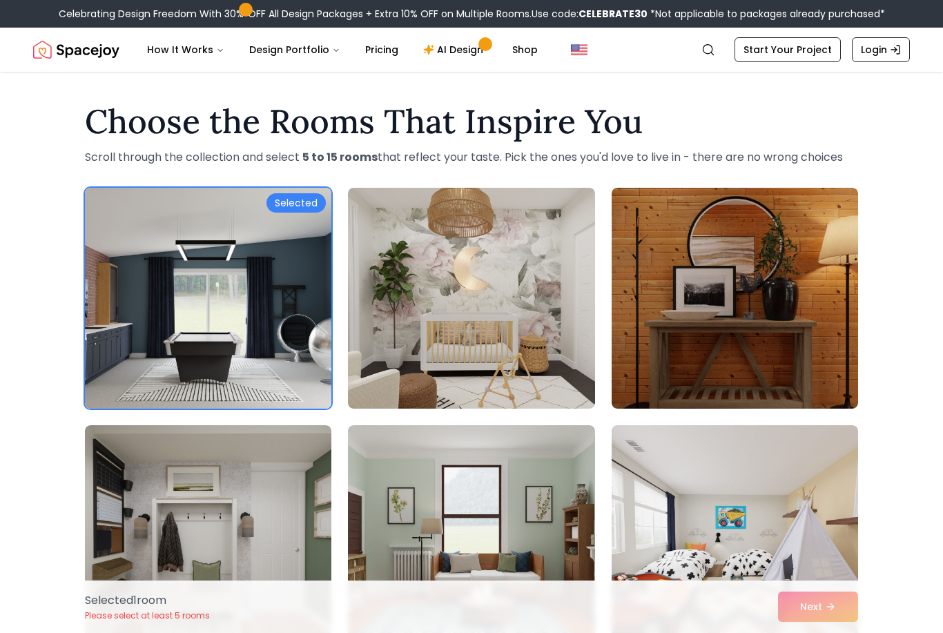
click at [825, 371] on img at bounding box center [735, 298] width 246 height 221
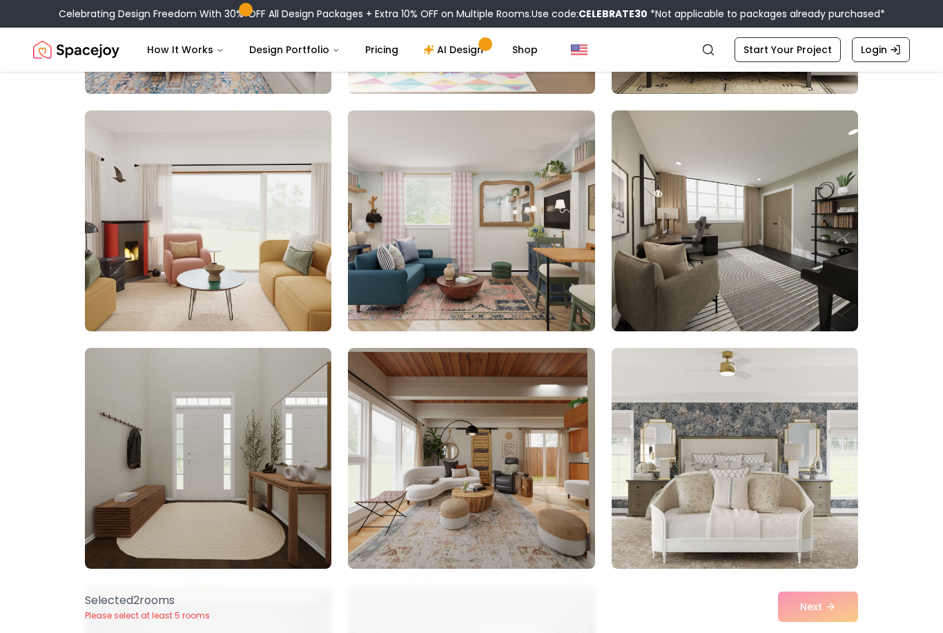
scroll to position [1042, 0]
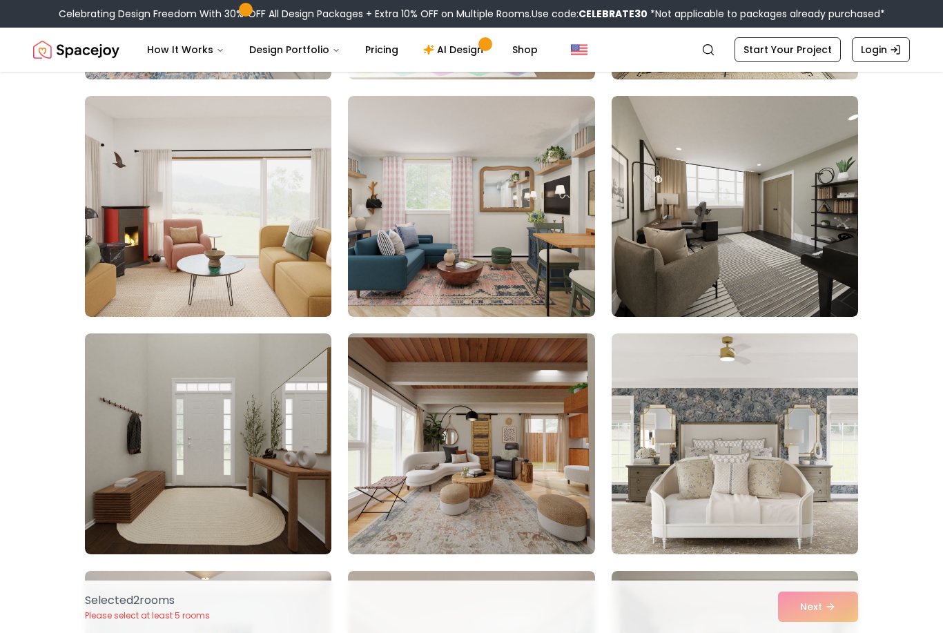
click at [800, 220] on img at bounding box center [735, 206] width 246 height 221
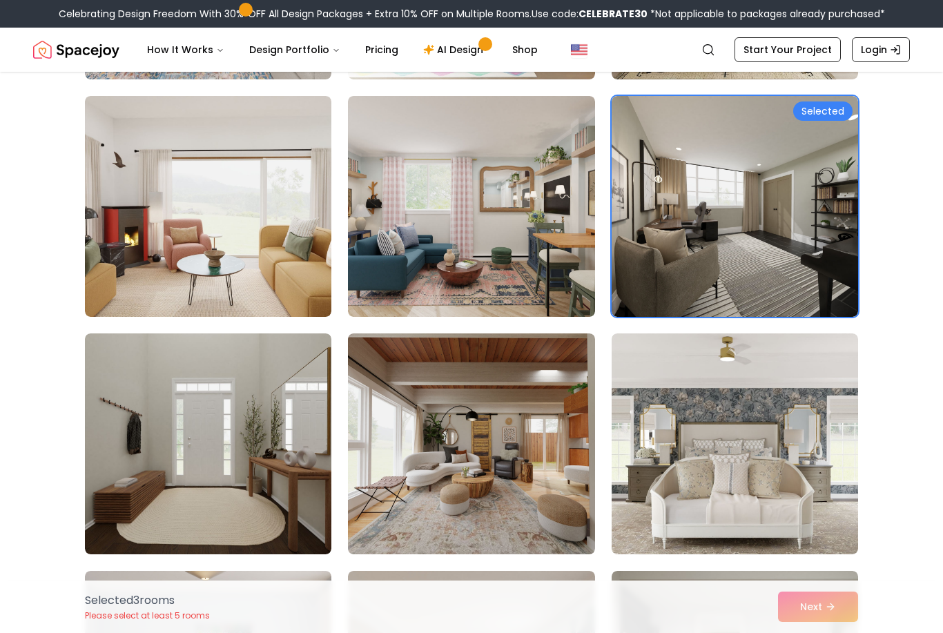
click at [177, 414] on img at bounding box center [208, 443] width 246 height 221
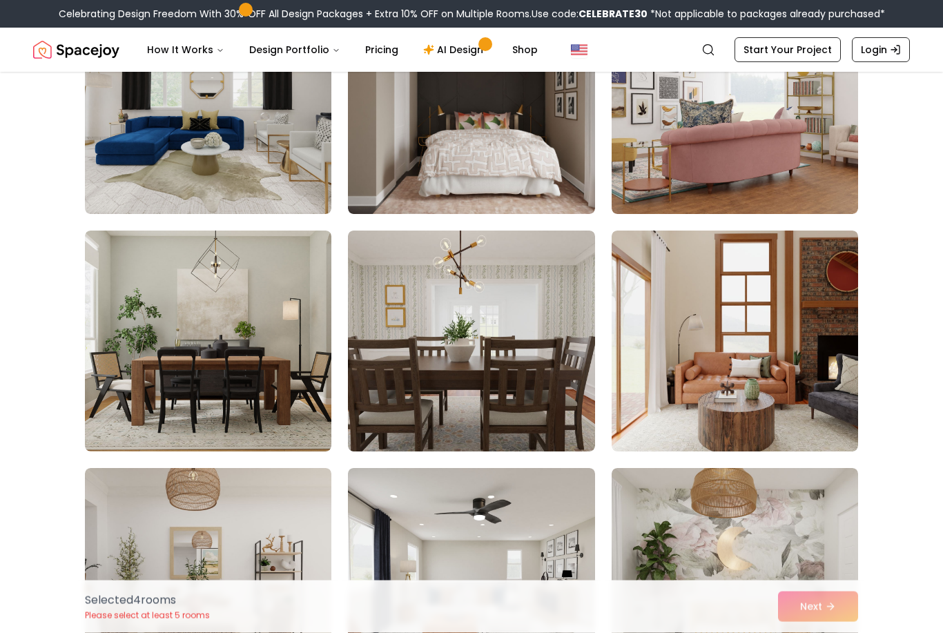
scroll to position [1856, 0]
click at [133, 344] on img at bounding box center [208, 341] width 246 height 221
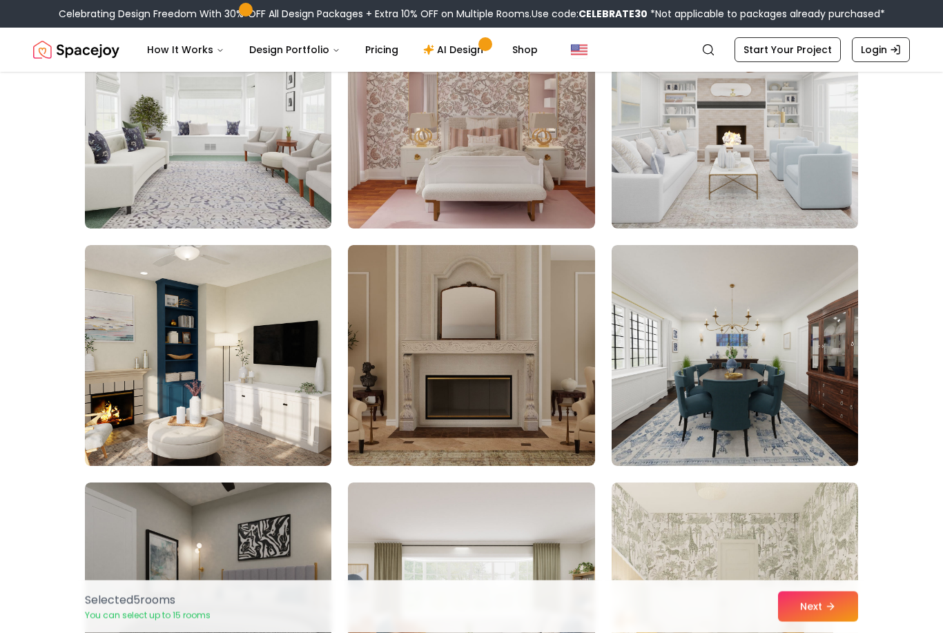
scroll to position [2793, 0]
click at [462, 440] on img at bounding box center [471, 355] width 246 height 221
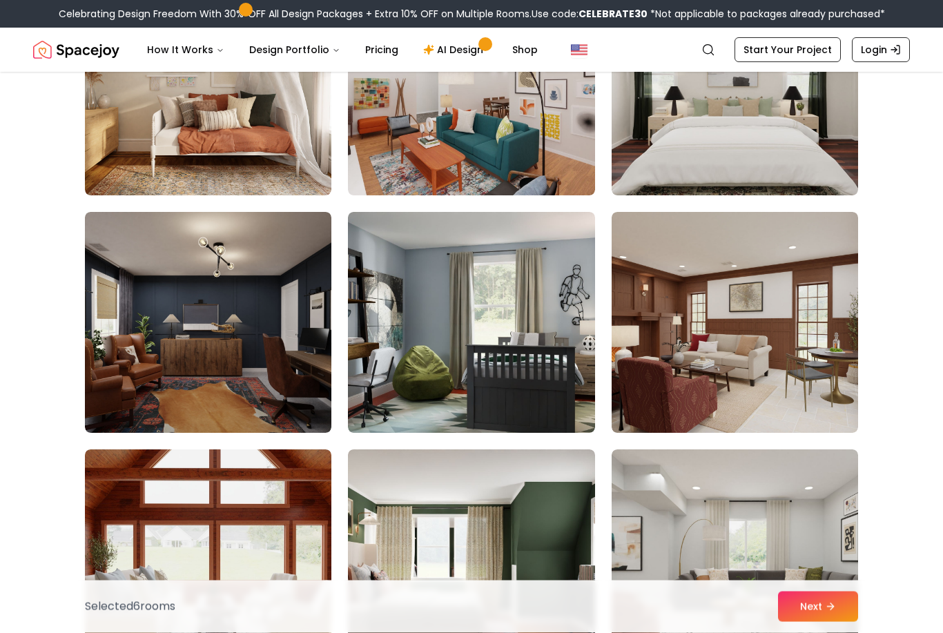
scroll to position [3538, 0]
click at [136, 347] on img at bounding box center [208, 322] width 246 height 221
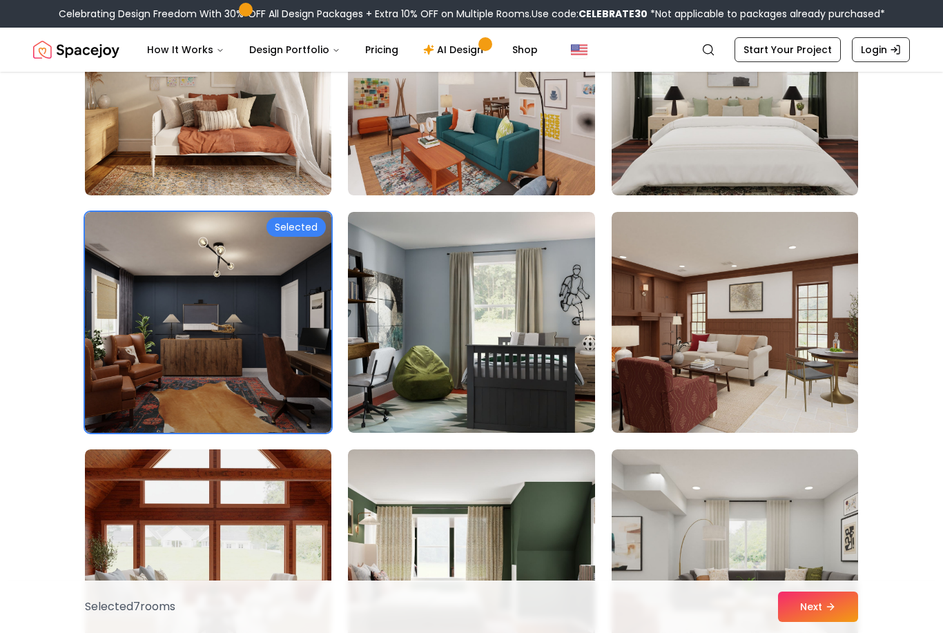
click at [842, 411] on img at bounding box center [735, 322] width 246 height 221
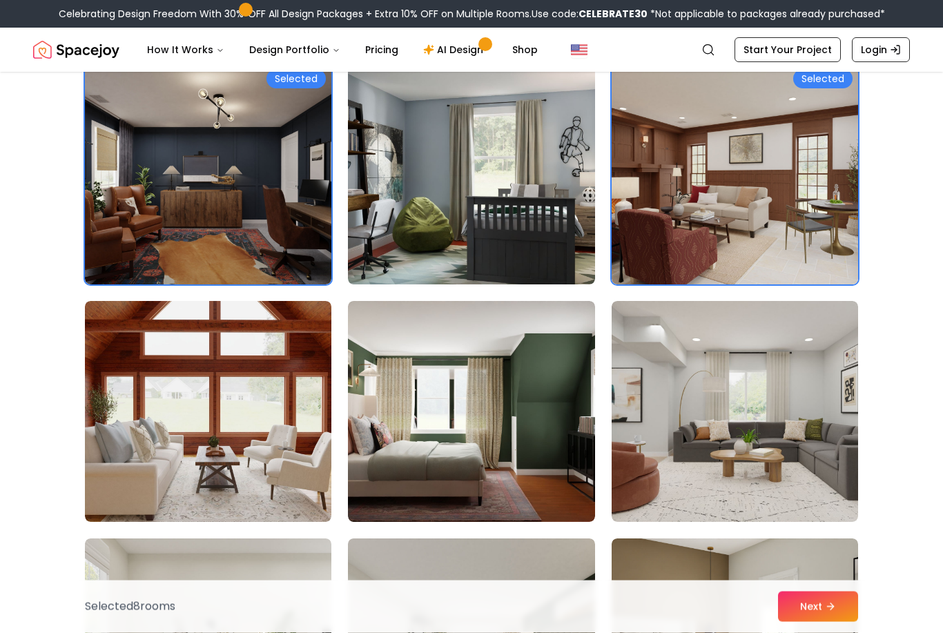
scroll to position [3687, 0]
click at [275, 456] on img at bounding box center [208, 411] width 246 height 221
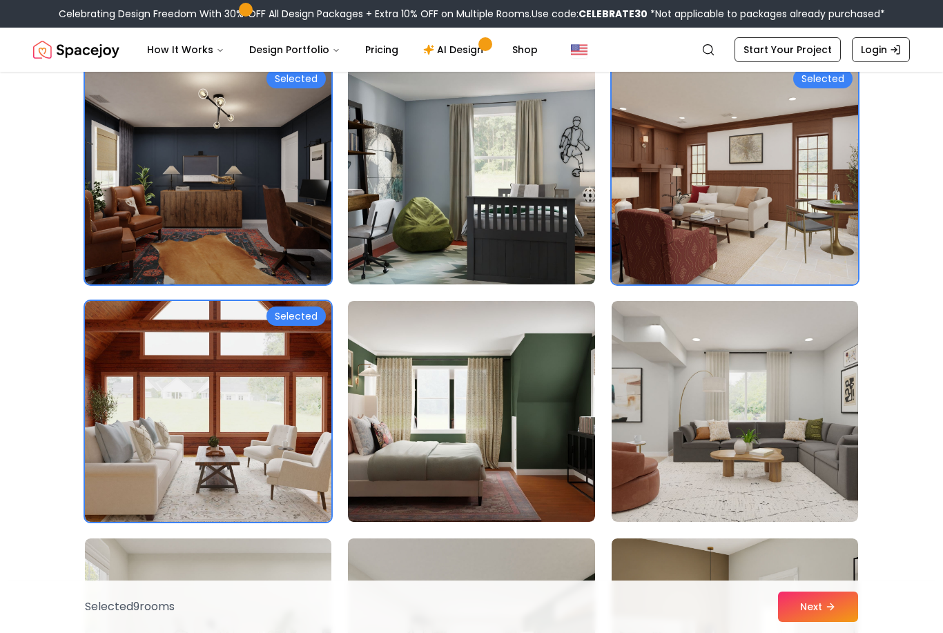
click at [449, 418] on img at bounding box center [471, 411] width 246 height 221
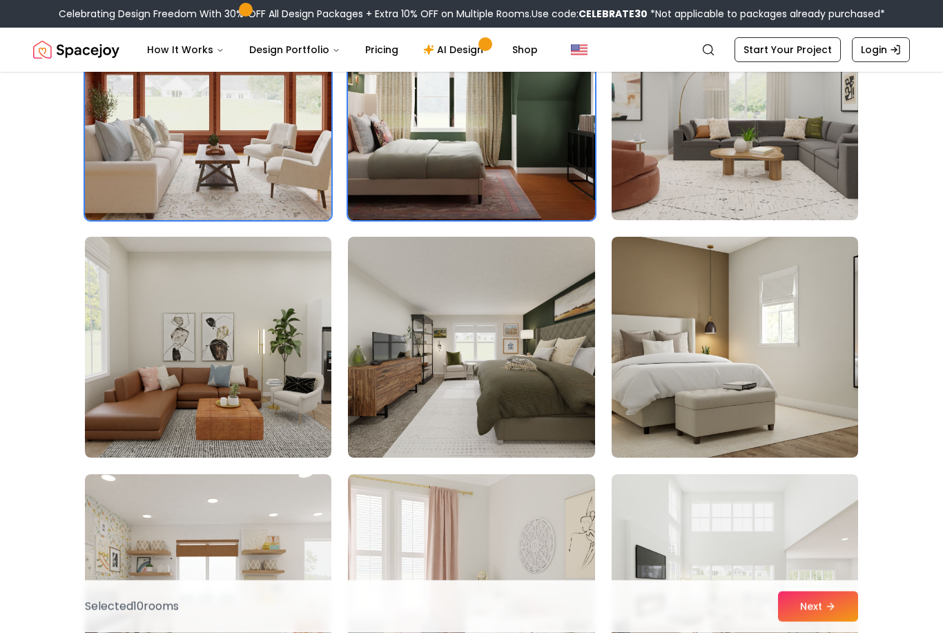
scroll to position [3987, 0]
click at [837, 437] on img at bounding box center [735, 347] width 246 height 221
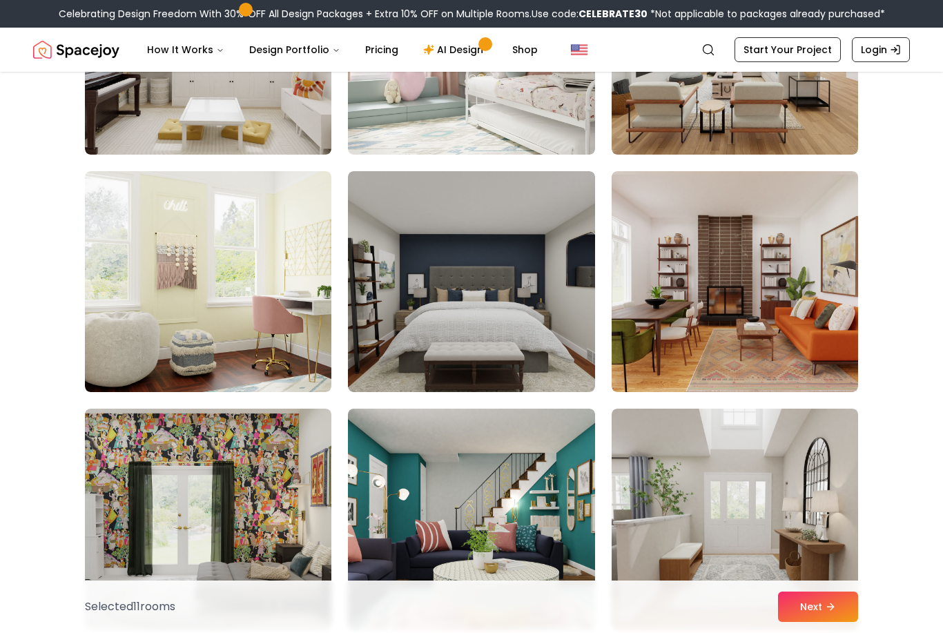
scroll to position [4537, 0]
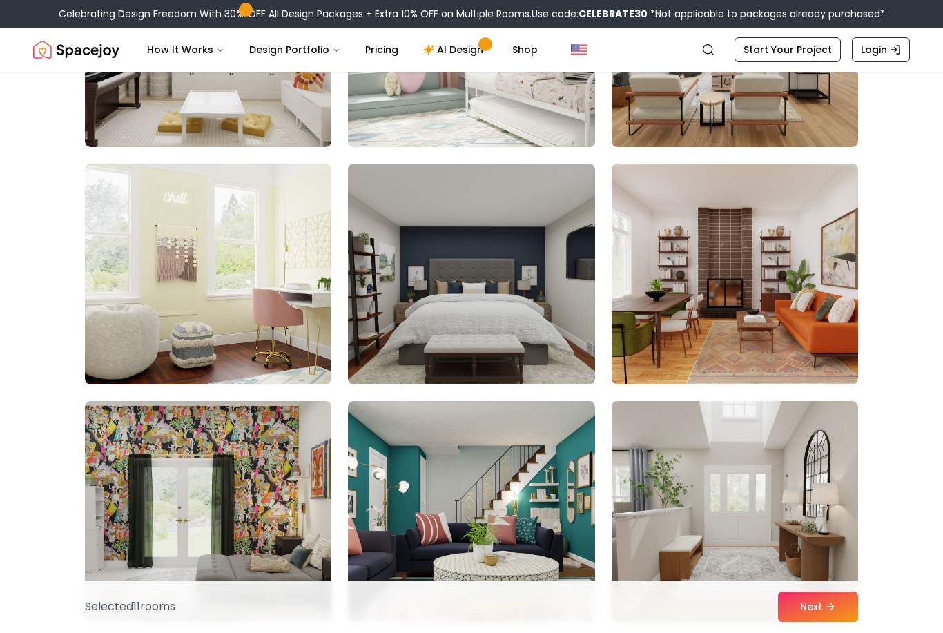
click at [845, 351] on img at bounding box center [735, 274] width 246 height 221
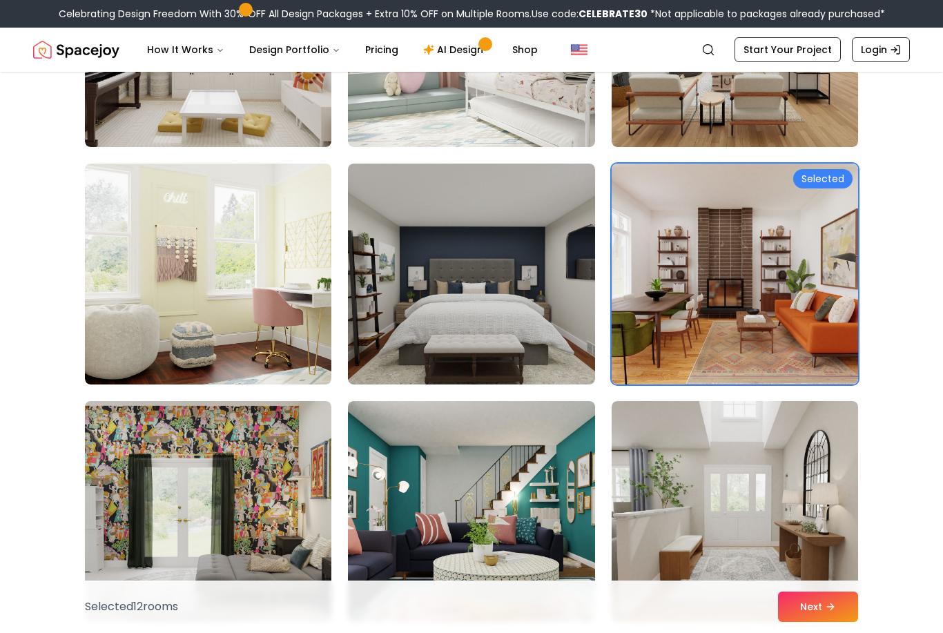
click at [815, 476] on img at bounding box center [735, 511] width 246 height 221
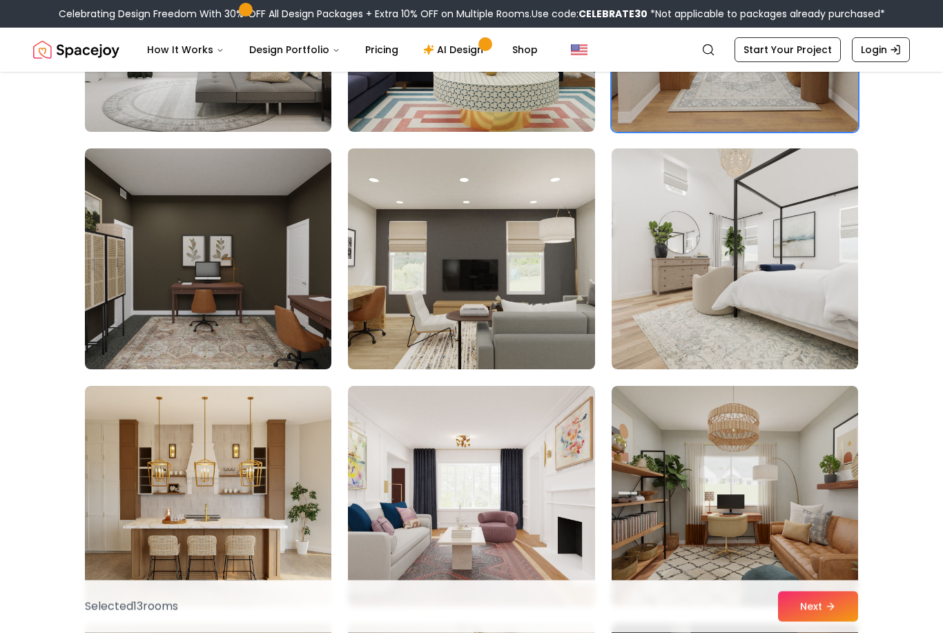
scroll to position [5027, 0]
click at [143, 184] on img at bounding box center [208, 258] width 246 height 221
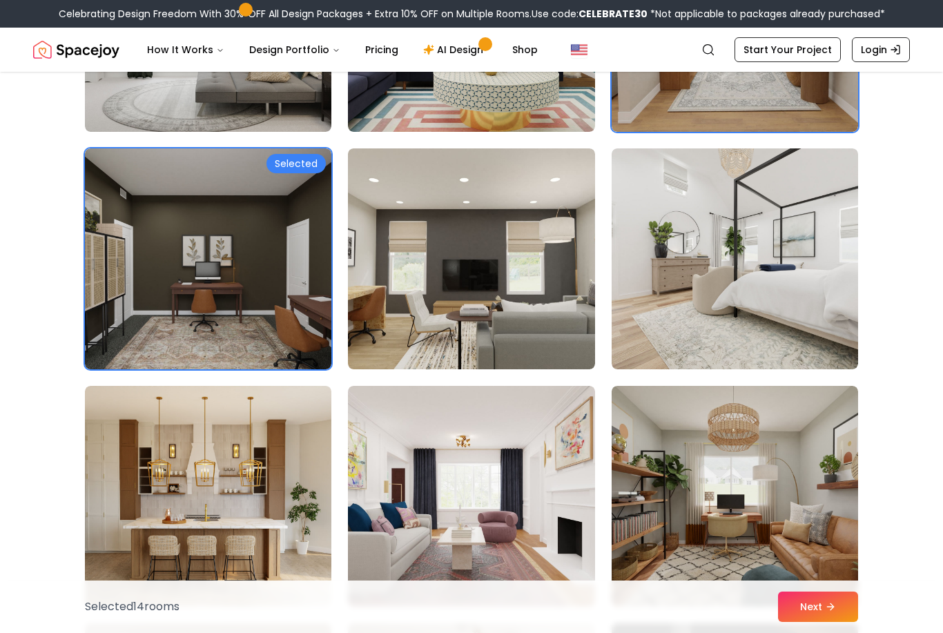
click at [393, 320] on img at bounding box center [471, 258] width 246 height 221
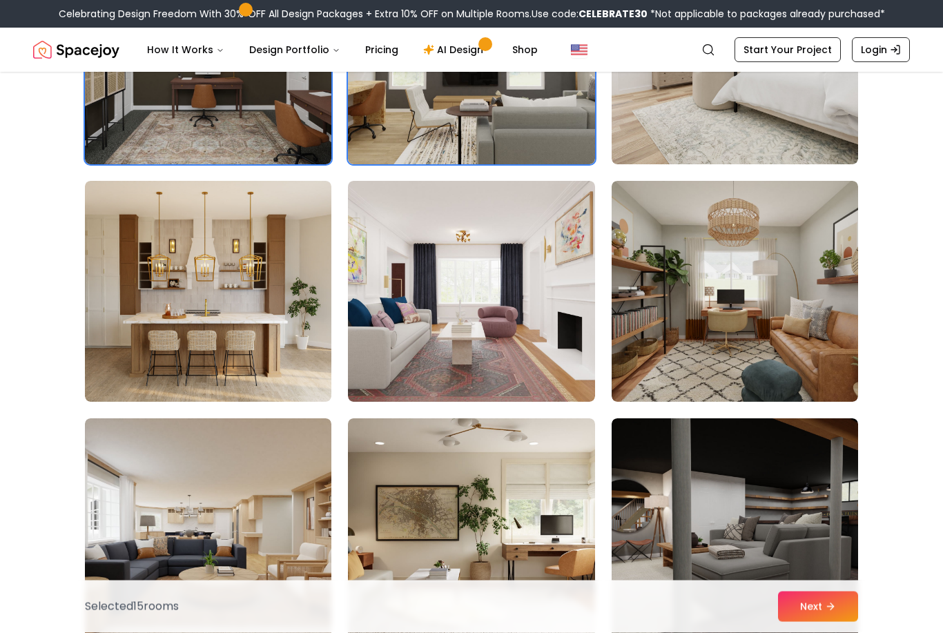
scroll to position [5232, 0]
click at [836, 565] on img at bounding box center [735, 528] width 246 height 221
click at [833, 552] on img at bounding box center [735, 528] width 246 height 221
click at [829, 542] on img at bounding box center [735, 528] width 246 height 221
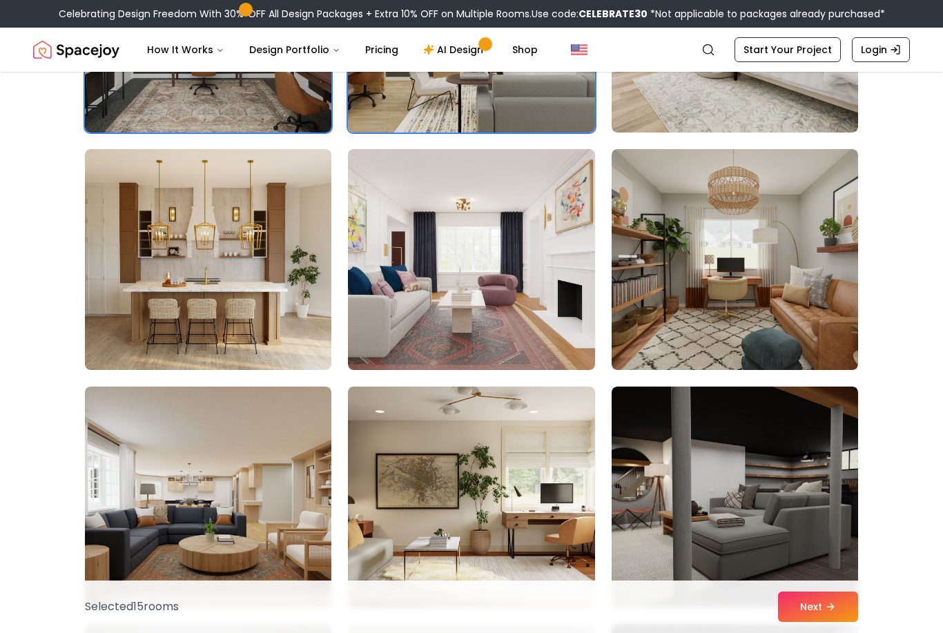
click at [828, 511] on img at bounding box center [735, 497] width 246 height 221
click at [831, 520] on img at bounding box center [735, 497] width 246 height 221
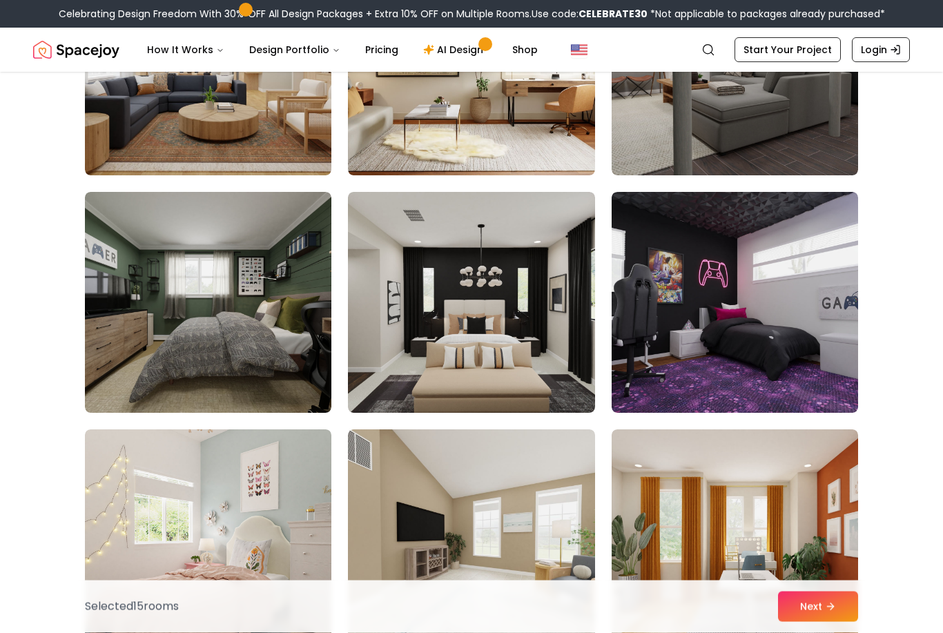
scroll to position [5696, 0]
click at [840, 389] on img at bounding box center [735, 302] width 246 height 221
click at [840, 371] on img at bounding box center [735, 302] width 246 height 221
click at [851, 622] on button "Next" at bounding box center [818, 607] width 80 height 30
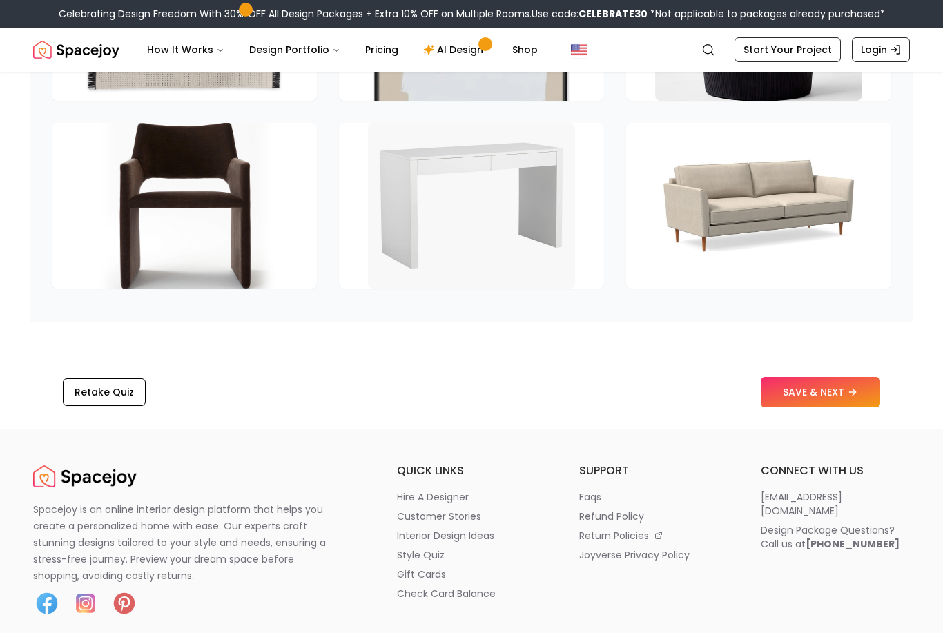
scroll to position [2068, 0]
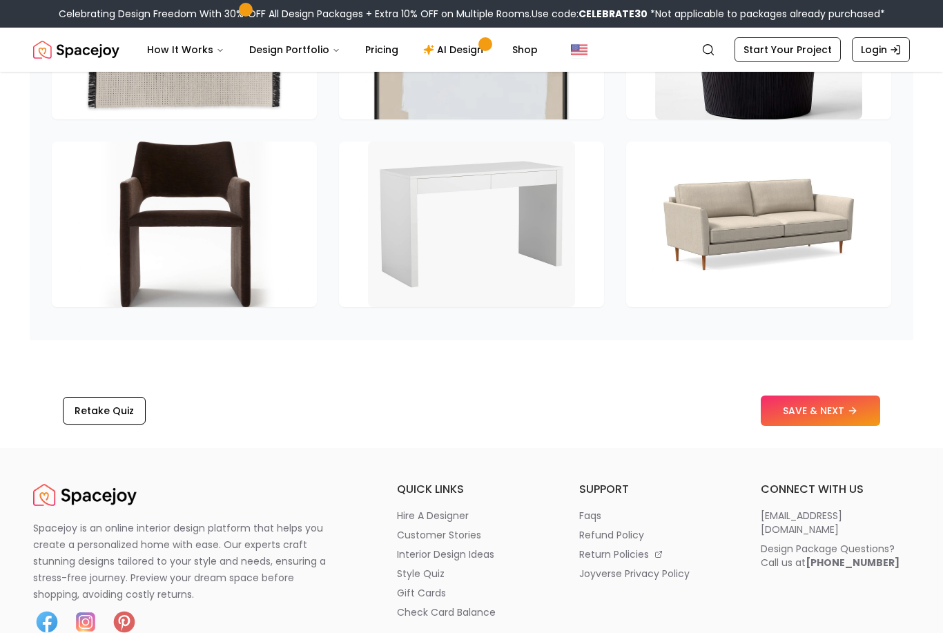
click at [857, 405] on button "SAVE & NEXT" at bounding box center [820, 411] width 119 height 30
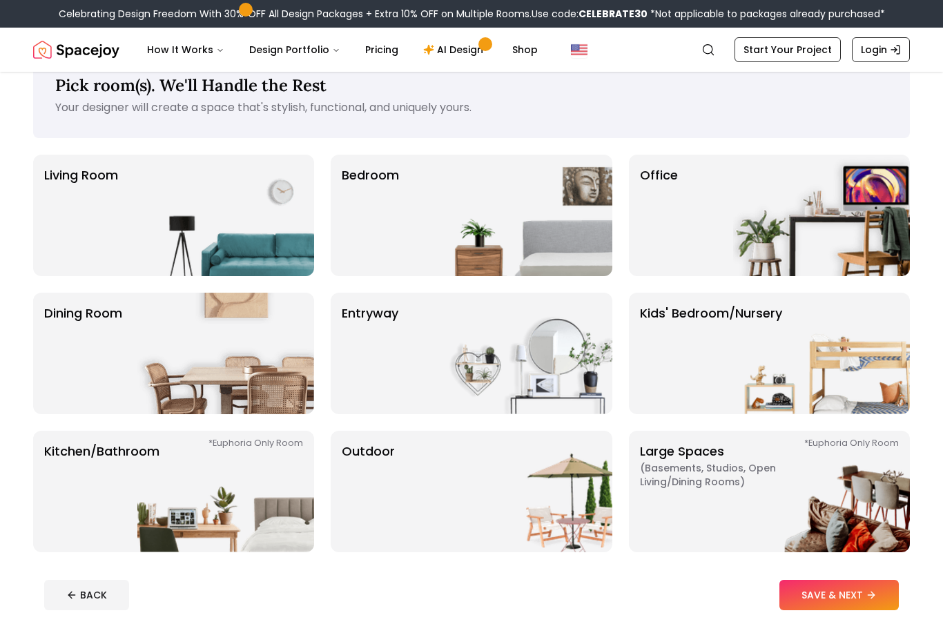
scroll to position [37, 0]
click at [404, 241] on div "Bedroom" at bounding box center [471, 215] width 281 height 122
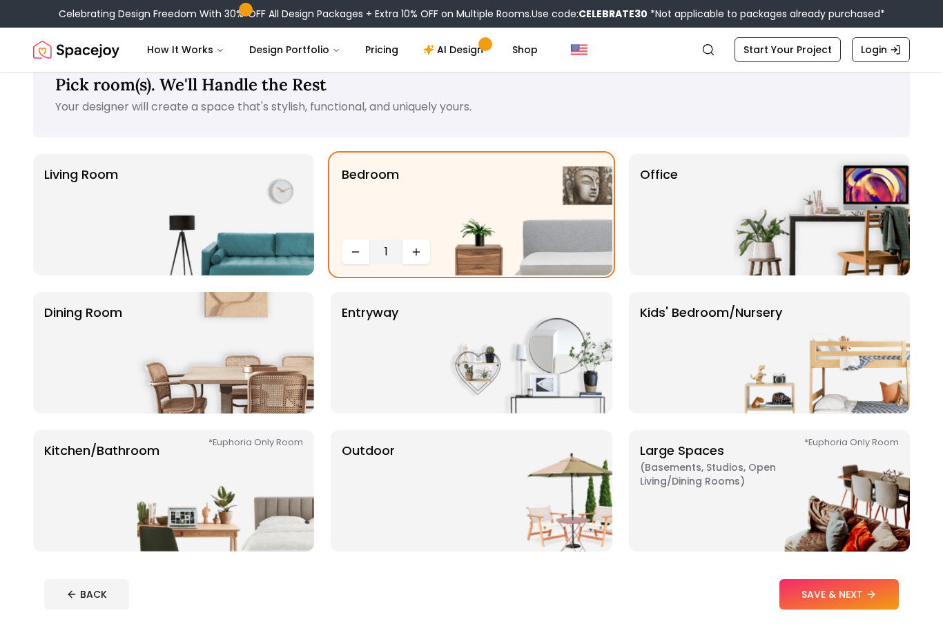
click at [69, 246] on p "Living Room" at bounding box center [81, 214] width 74 height 99
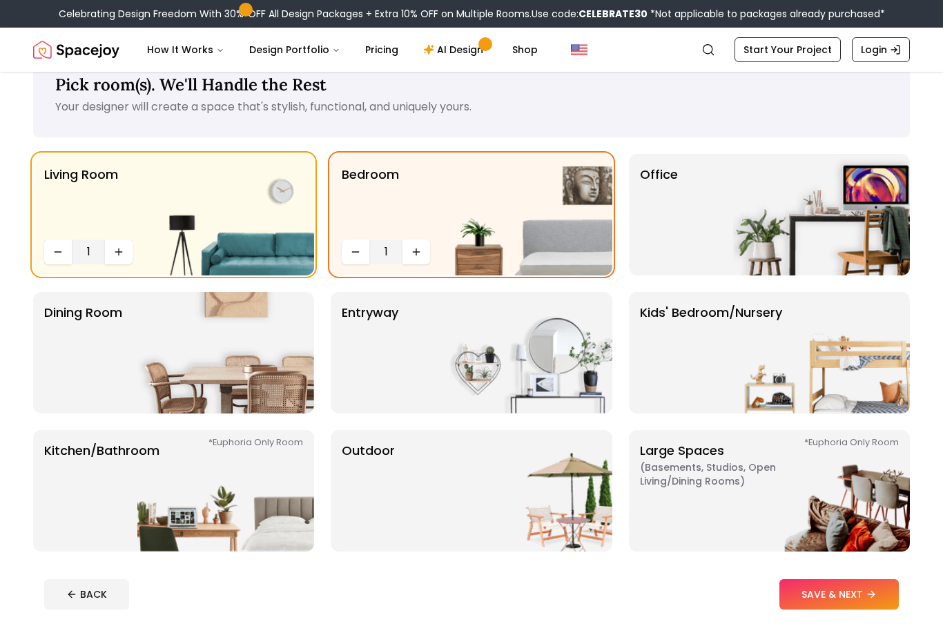
click at [117, 310] on p "Dining Room" at bounding box center [83, 352] width 78 height 99
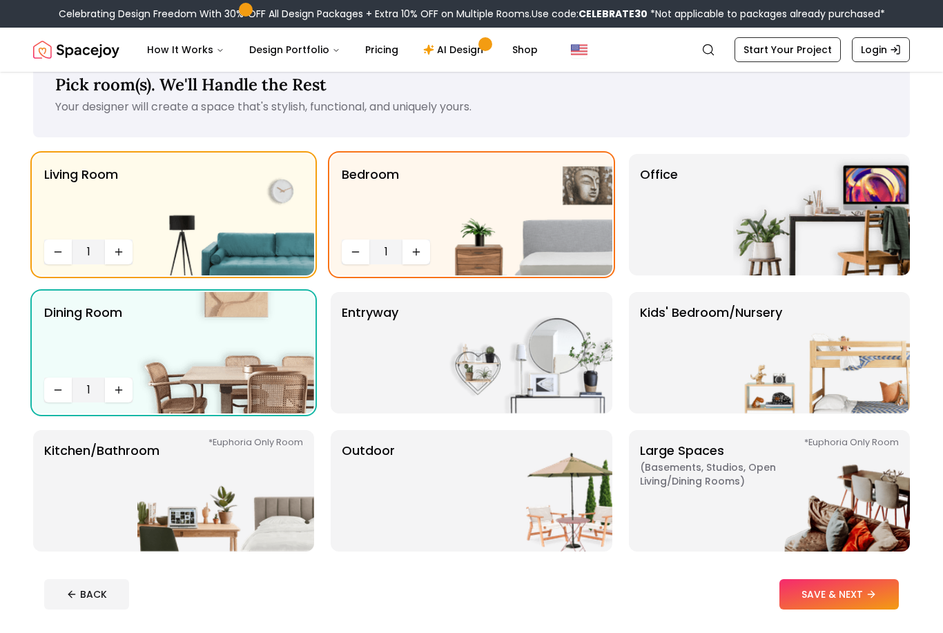
click at [598, 383] on img at bounding box center [524, 353] width 177 height 122
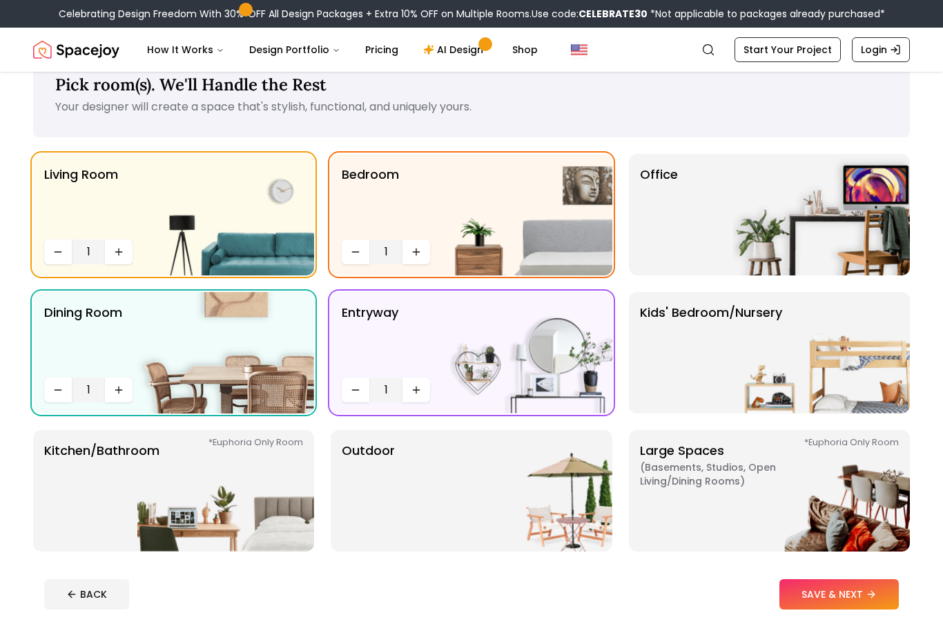
click at [875, 205] on img at bounding box center [821, 215] width 177 height 122
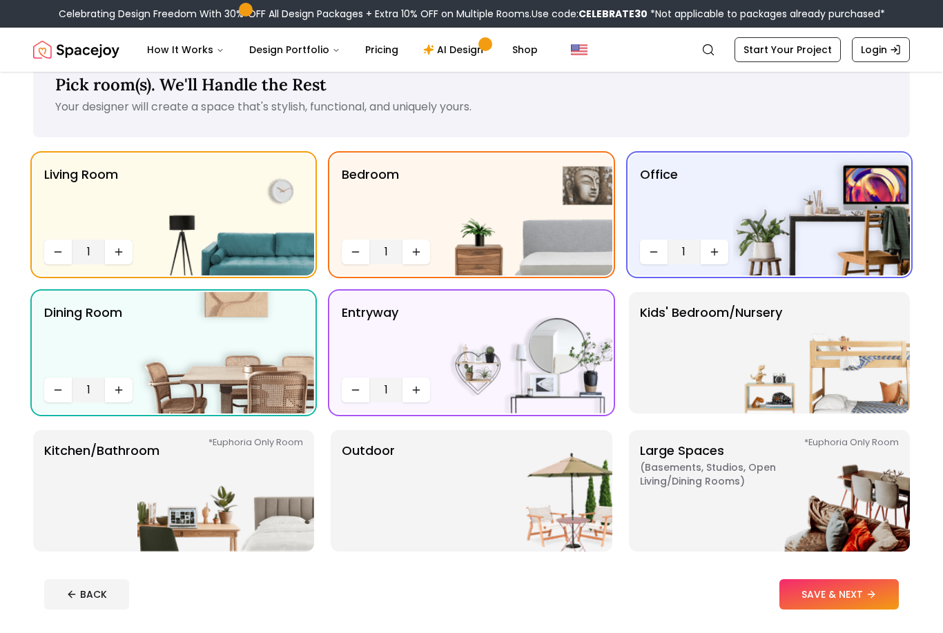
click at [206, 459] on img at bounding box center [225, 491] width 177 height 122
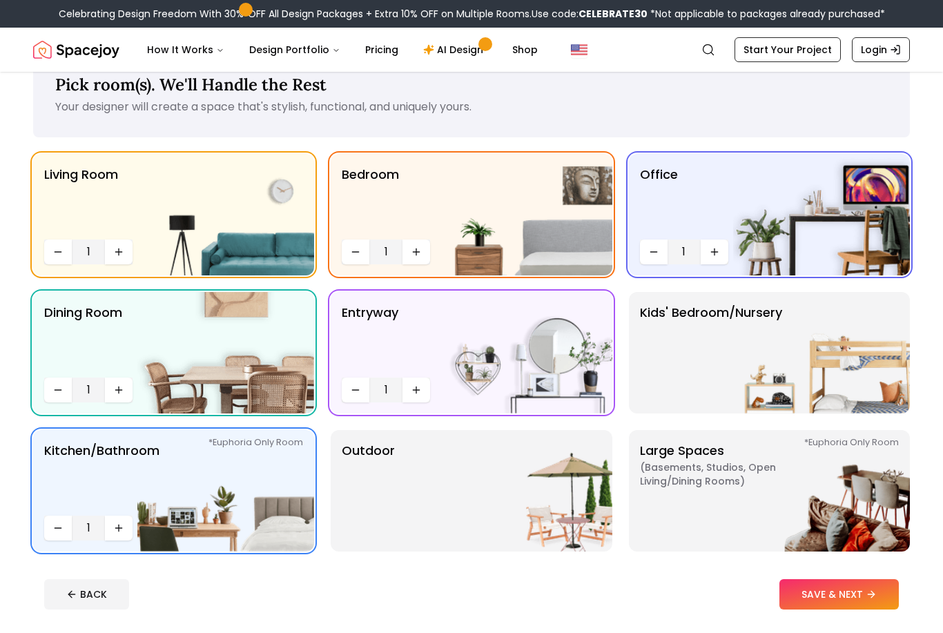
click at [590, 519] on img at bounding box center [524, 491] width 177 height 122
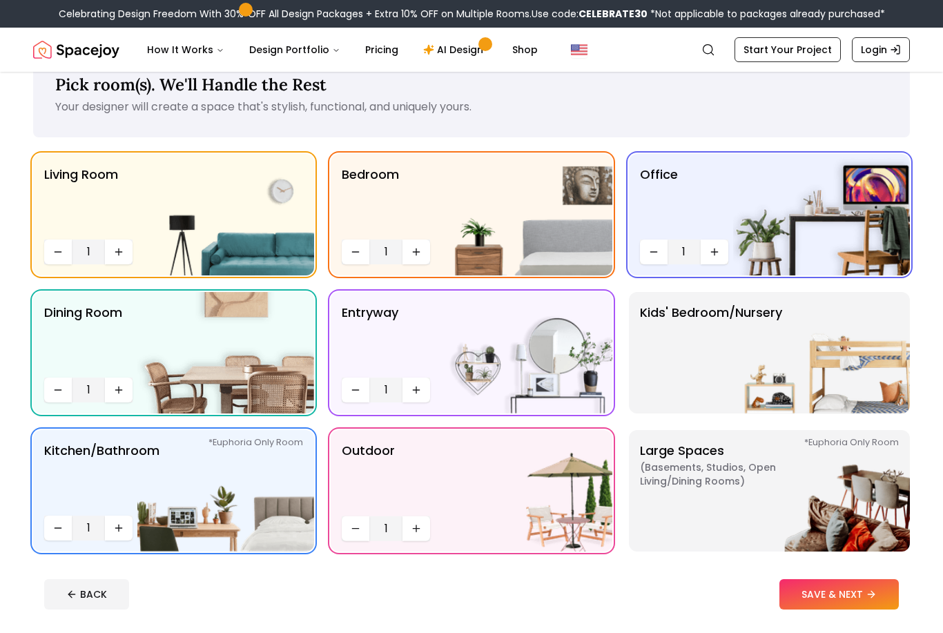
click at [833, 370] on img at bounding box center [821, 353] width 177 height 122
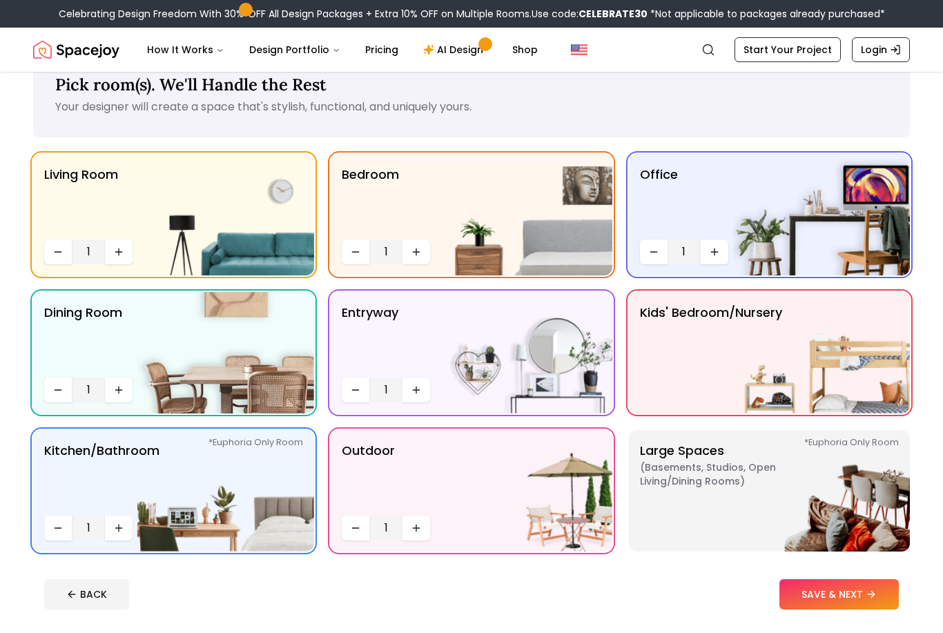
click at [817, 485] on img at bounding box center [821, 491] width 177 height 122
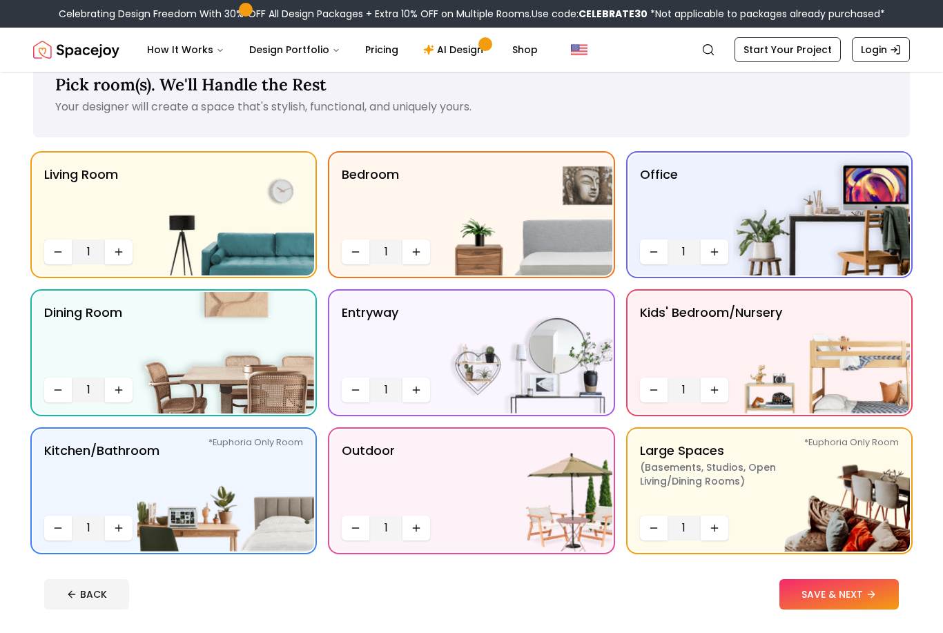
click at [837, 596] on button "SAVE & NEXT" at bounding box center [838, 594] width 119 height 30
